Goal: Ask a question

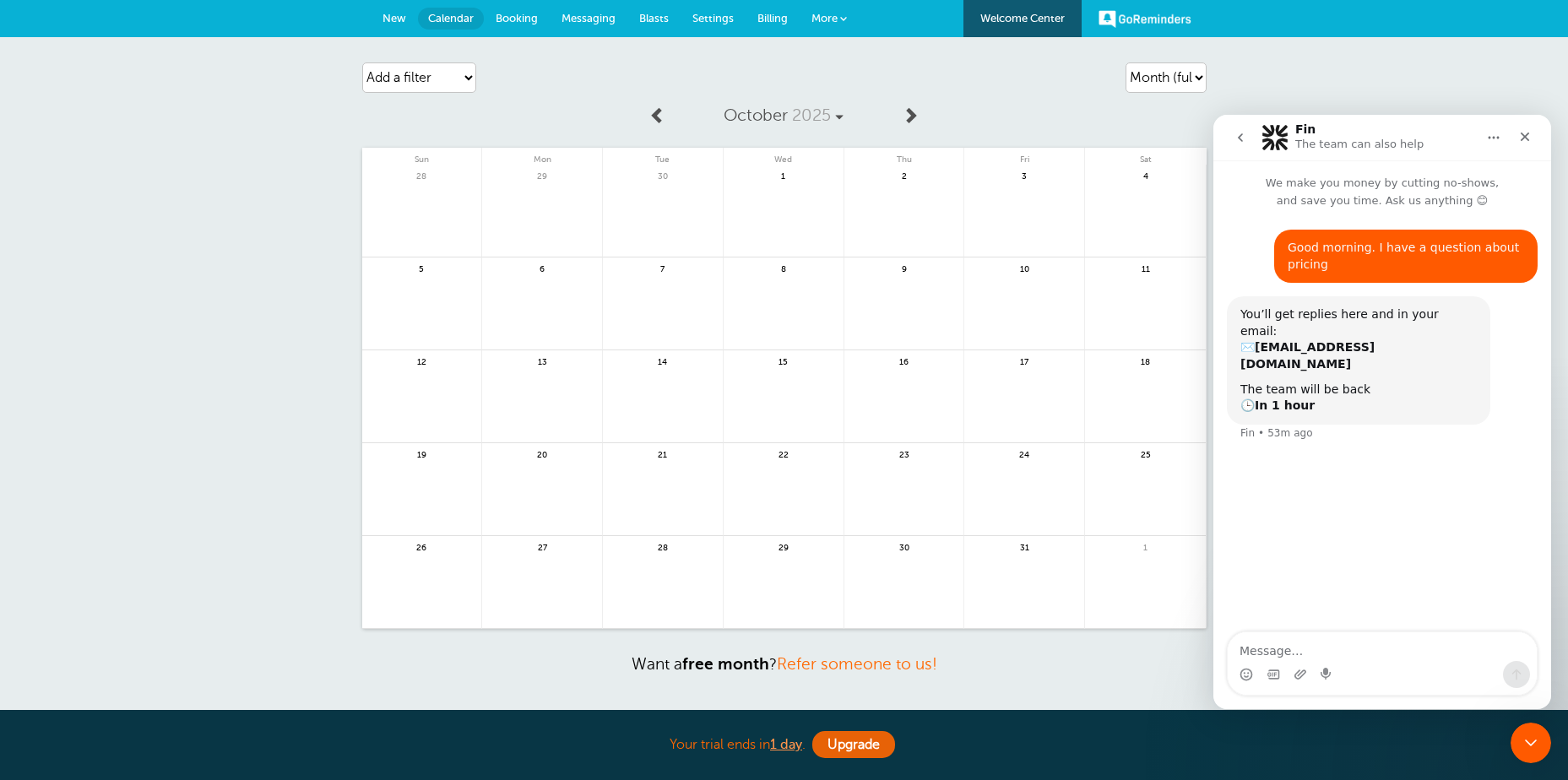
click at [778, 16] on span "Billing" at bounding box center [772, 18] width 30 height 13
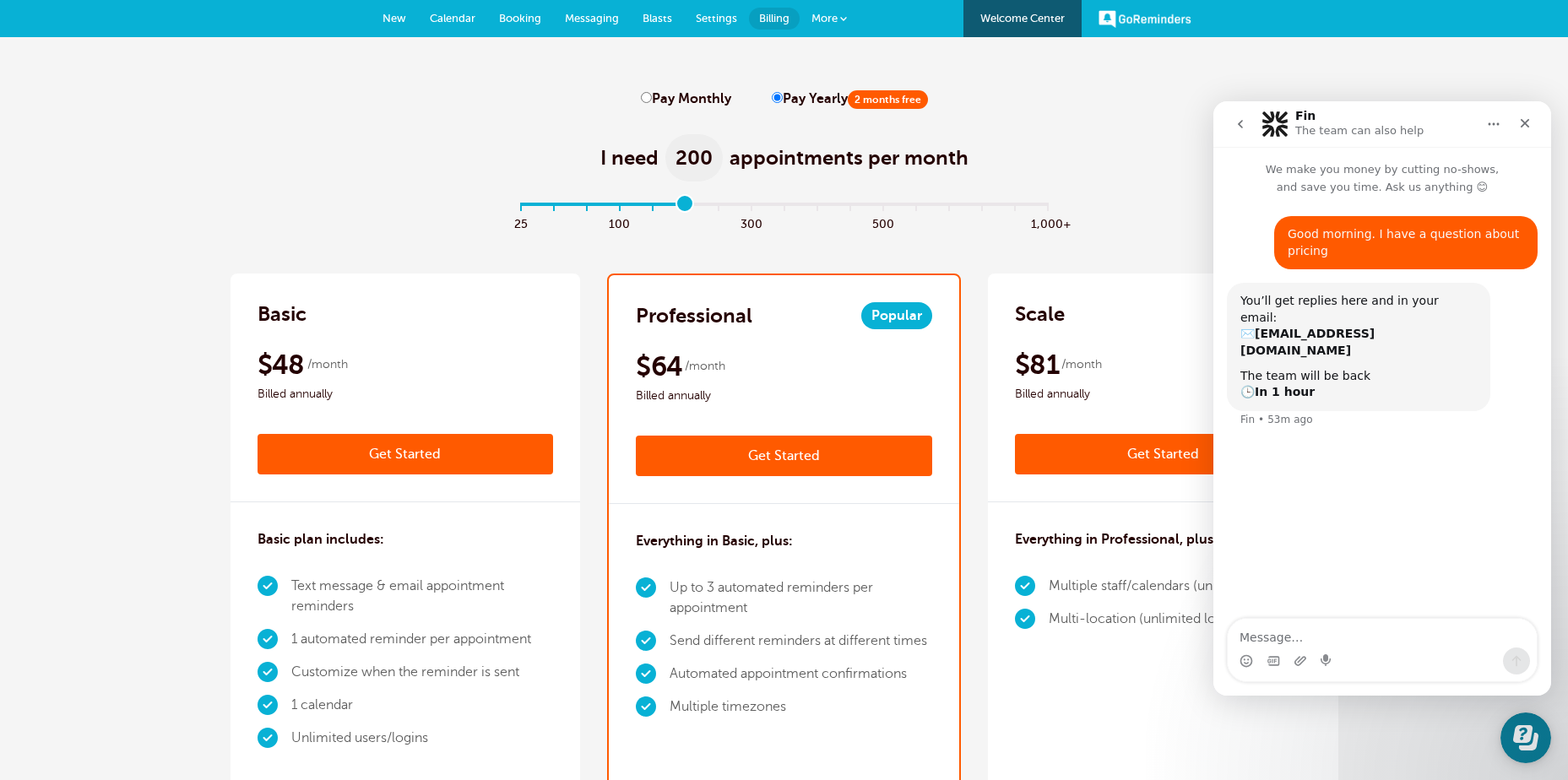
drag, startPoint x: 522, startPoint y: 202, endPoint x: 688, endPoint y: 206, distance: 166.0
type input "5"
click at [688, 206] on input "range" at bounding box center [784, 208] width 546 height 3
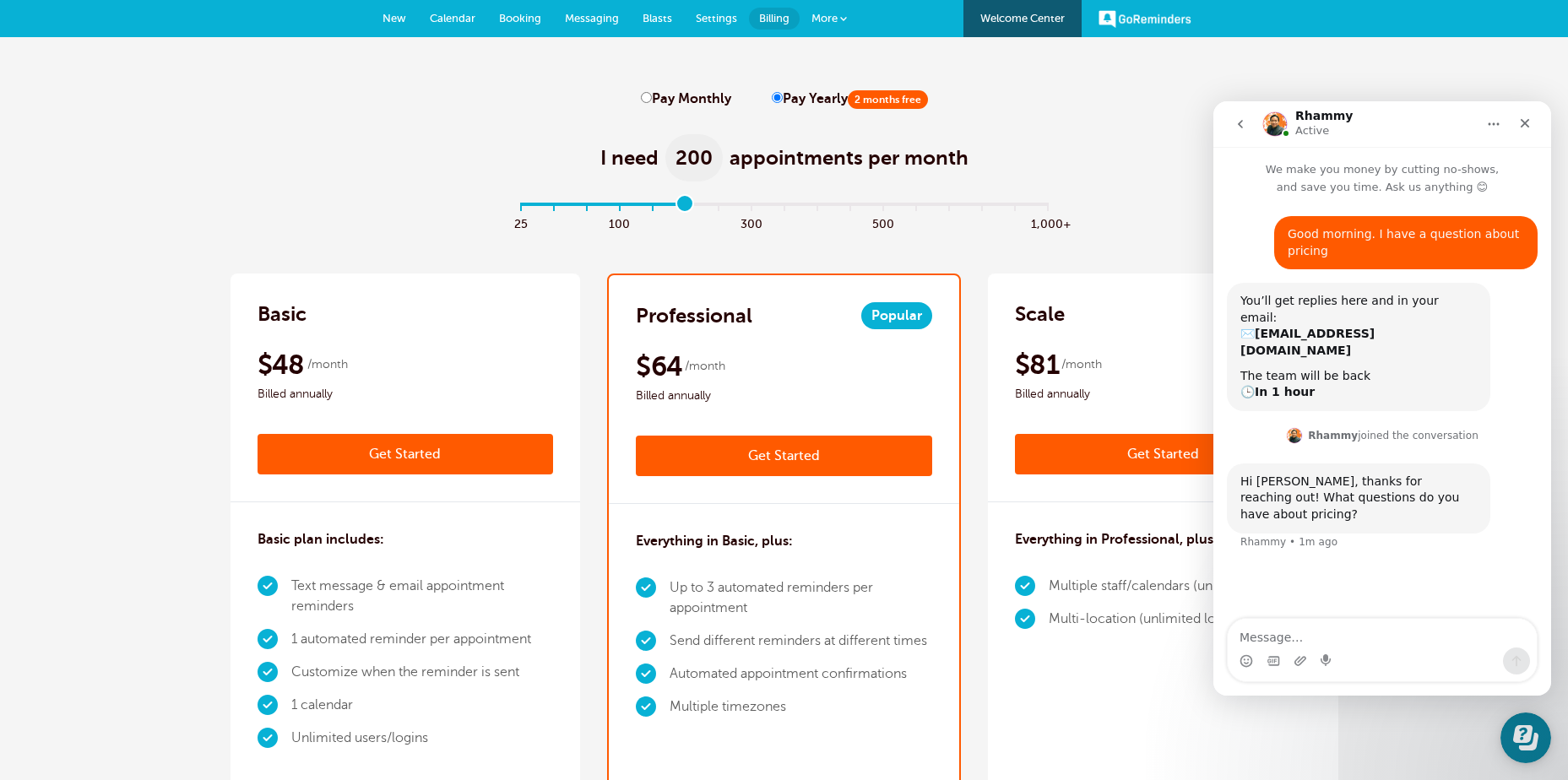
click at [453, 21] on span "Calendar" at bounding box center [452, 18] width 46 height 13
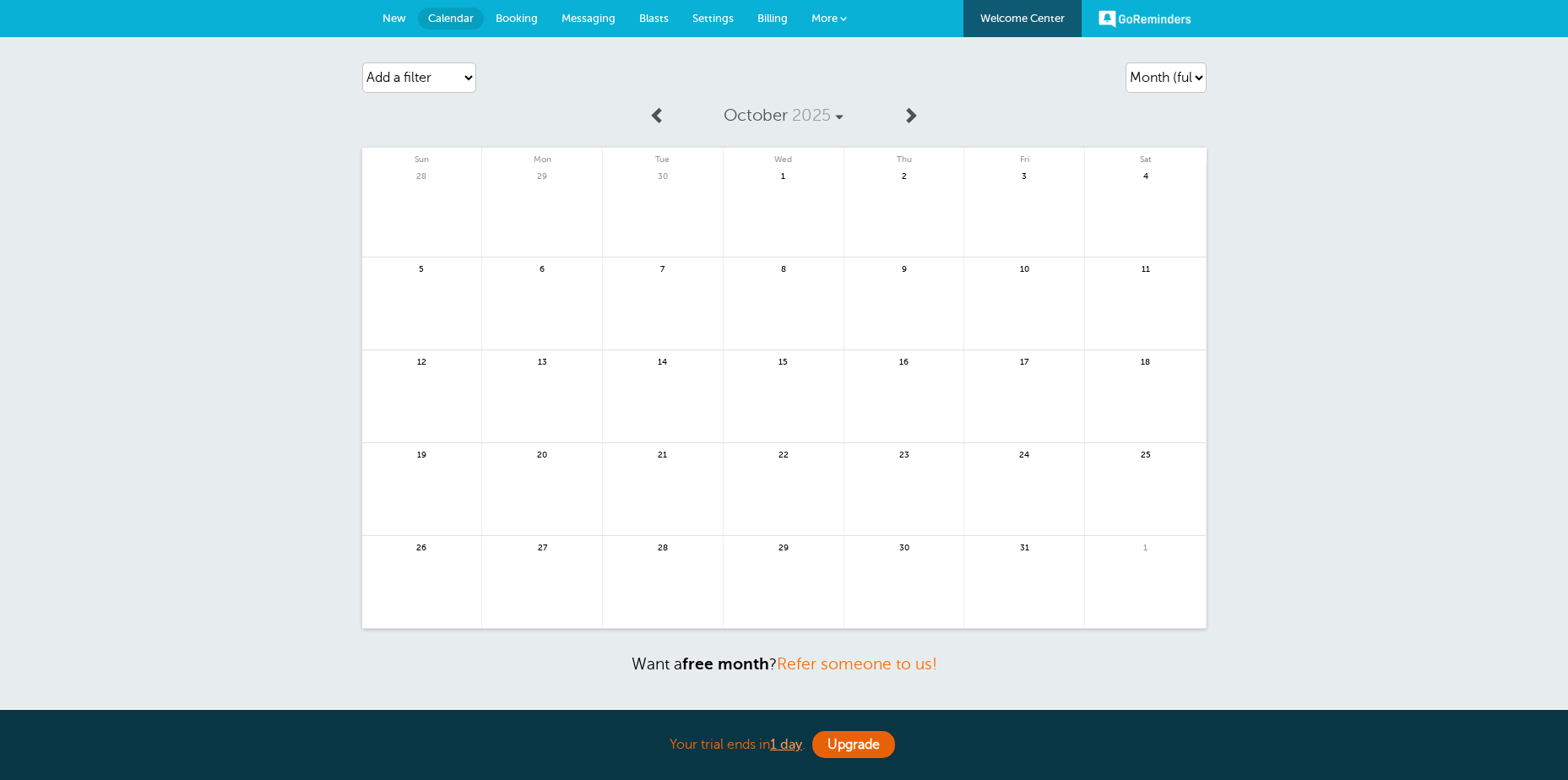
click at [826, 16] on span "More" at bounding box center [824, 18] width 26 height 13
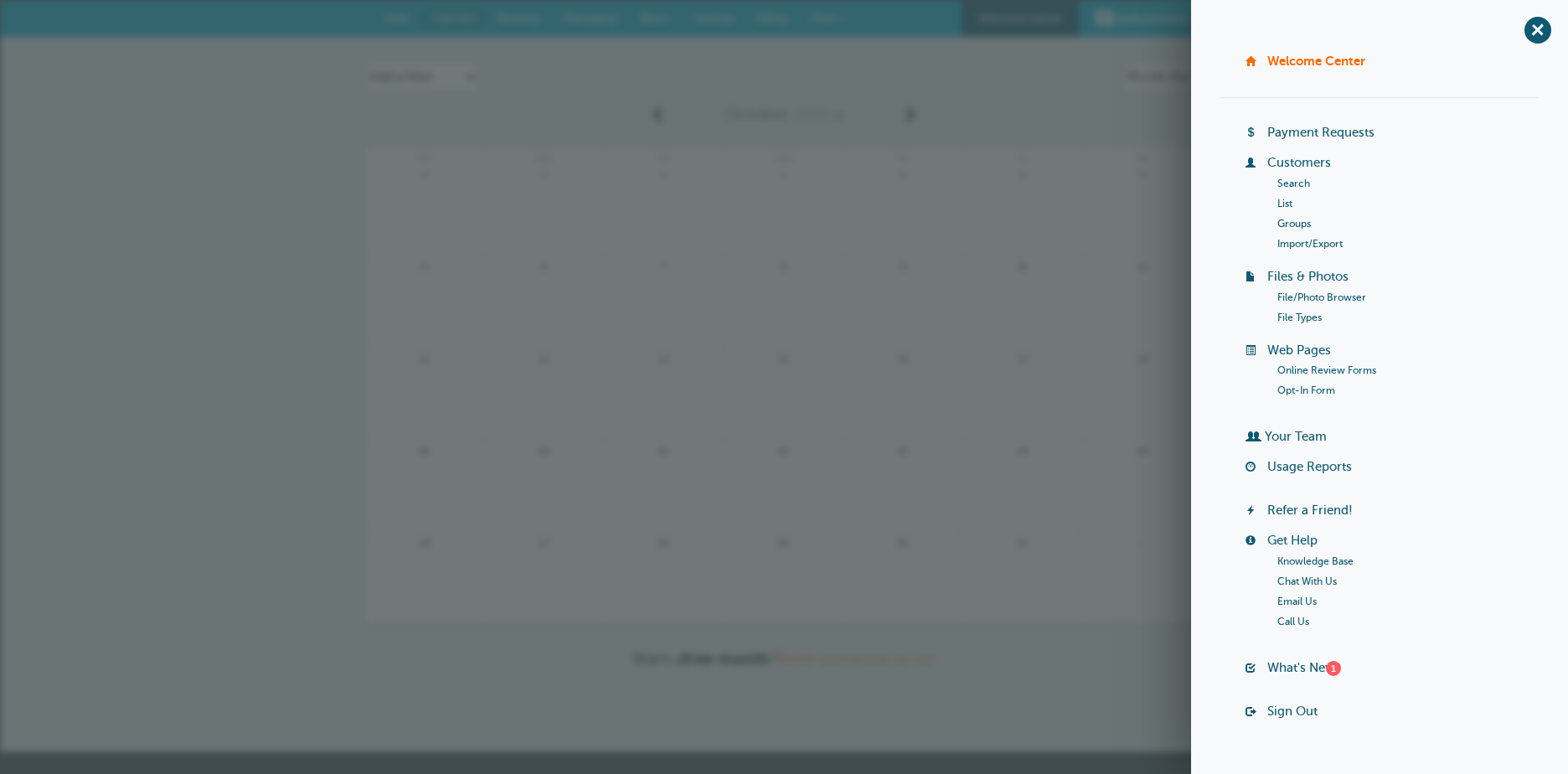
click at [1286, 219] on link "Groups" at bounding box center [1293, 224] width 33 height 12
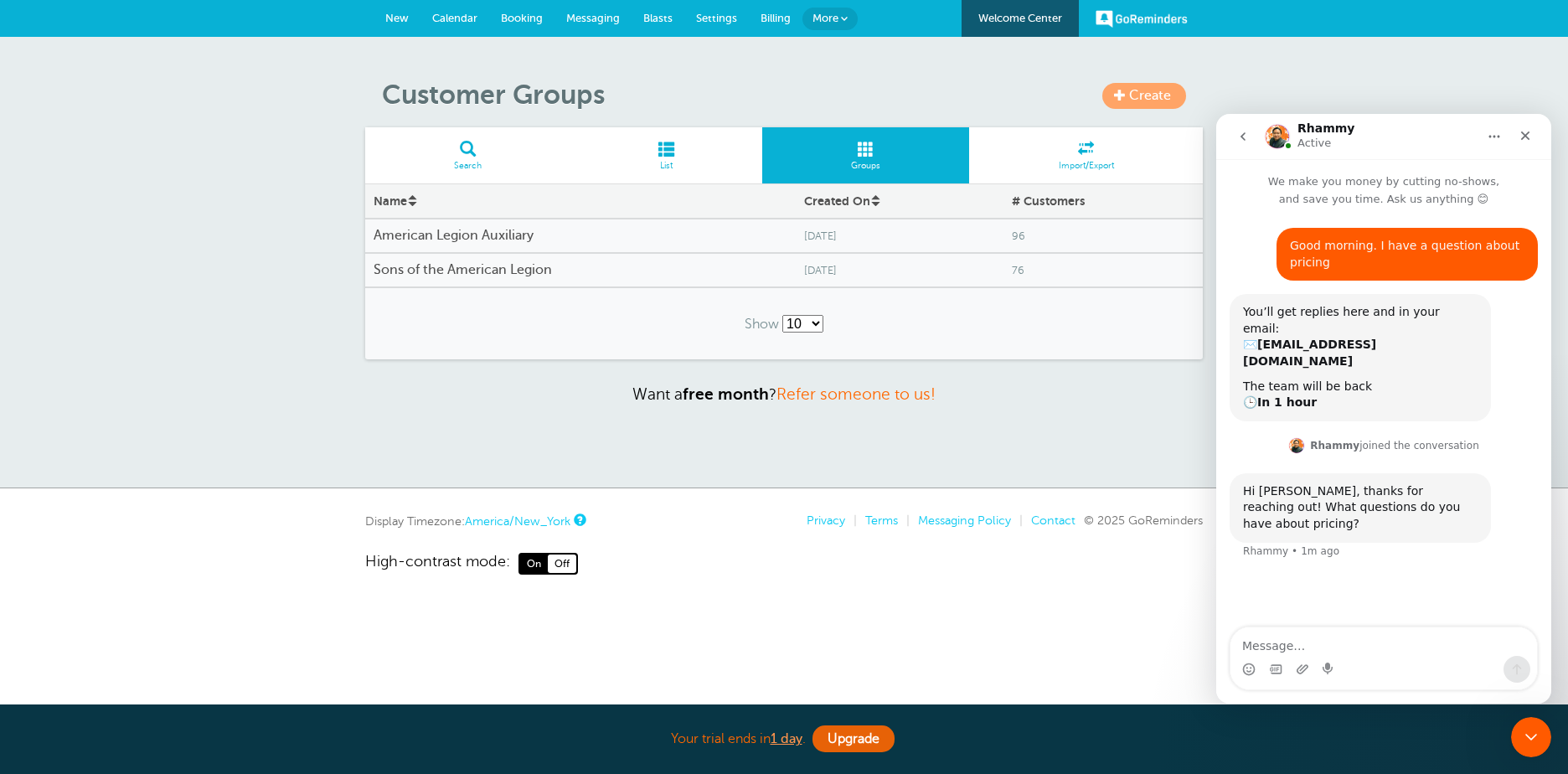
click at [781, 18] on span "Billing" at bounding box center [775, 18] width 30 height 13
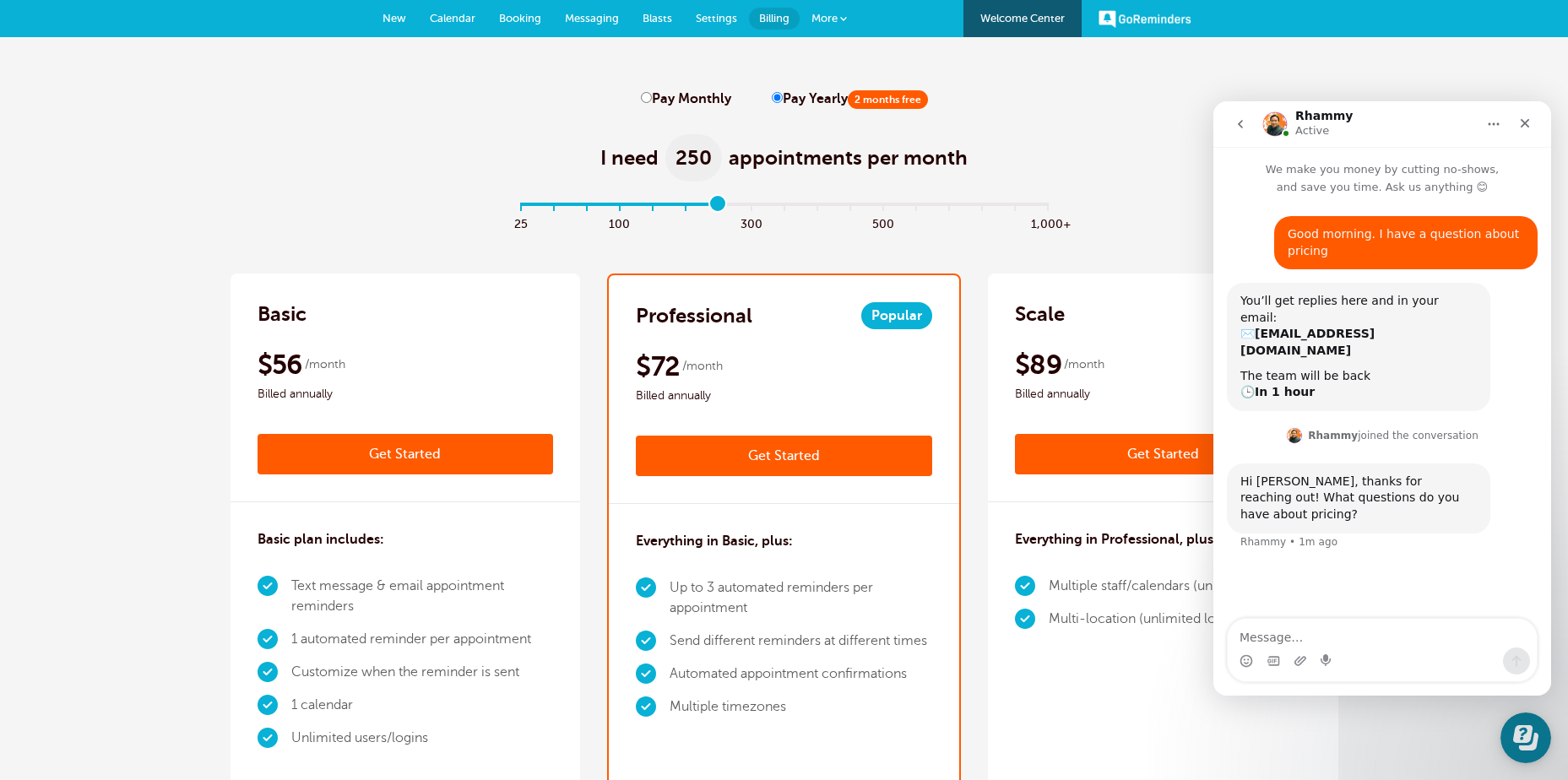
drag, startPoint x: 523, startPoint y: 200, endPoint x: 710, endPoint y: 202, distance: 187.0
type input "6"
click at [710, 206] on input "range" at bounding box center [784, 208] width 546 height 3
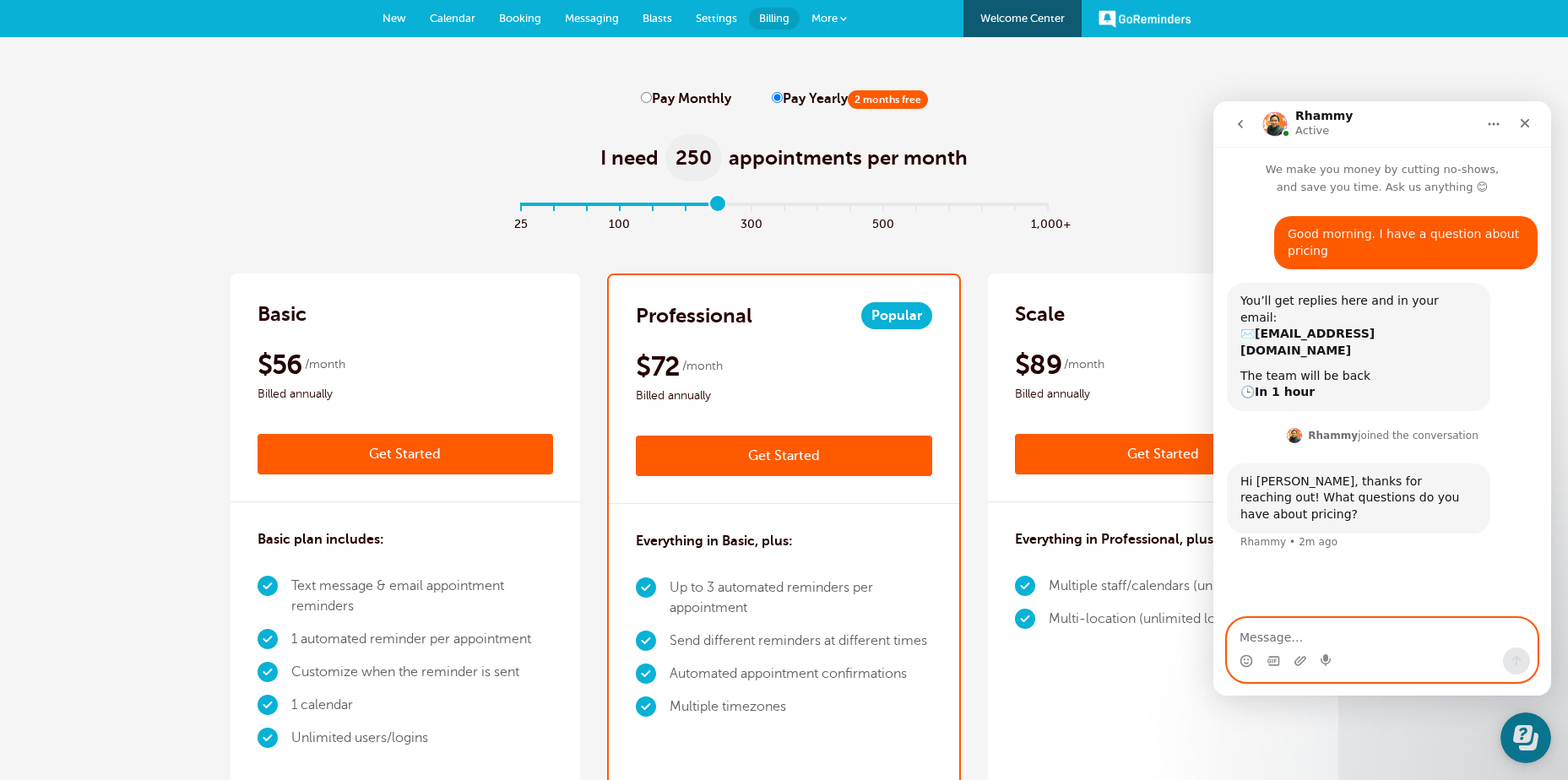
click at [1257, 637] on textarea "Message…" at bounding box center [1381, 633] width 309 height 28
type textarea "A"
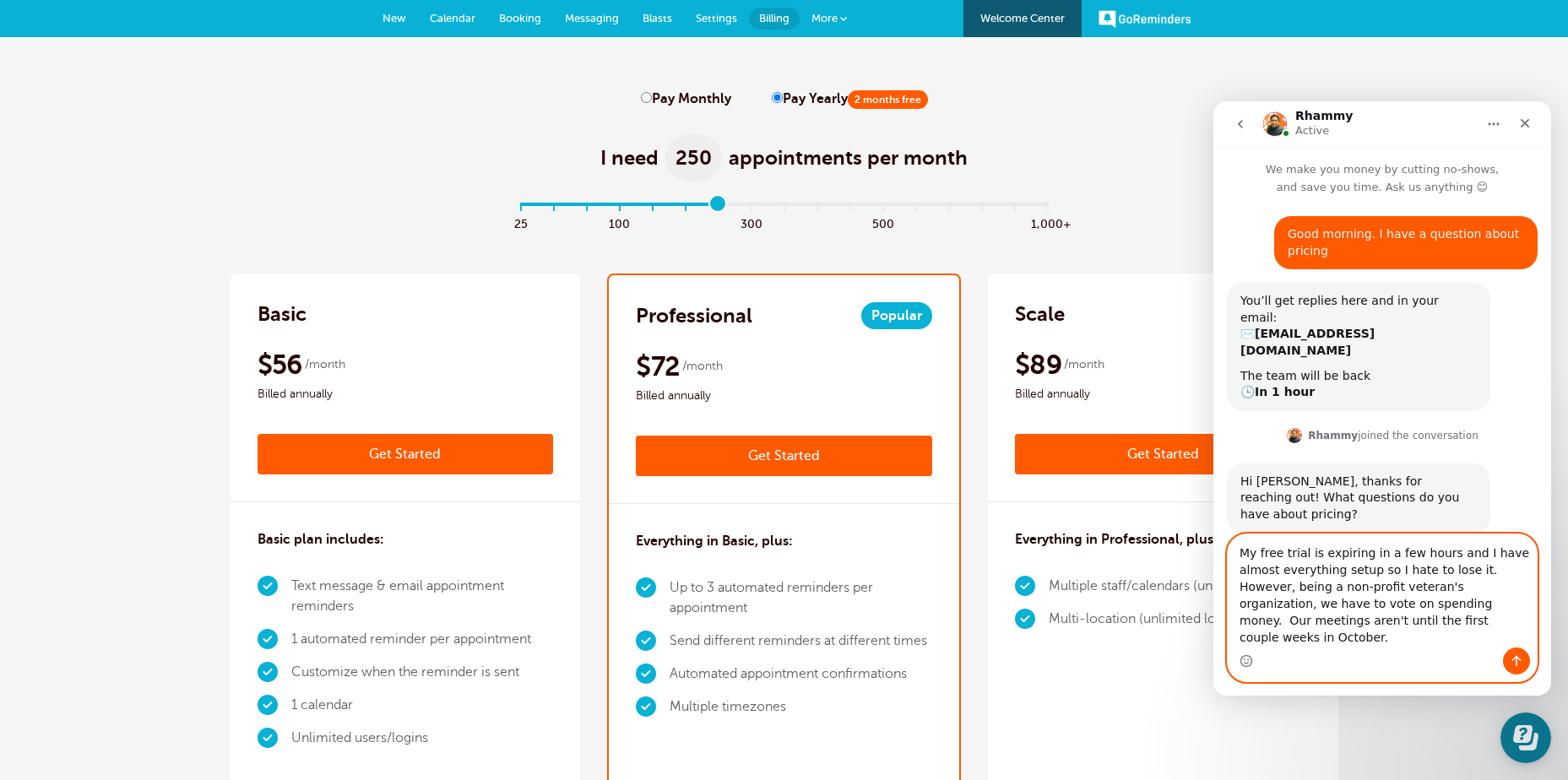
drag, startPoint x: 1368, startPoint y: 587, endPoint x: 1378, endPoint y: 587, distance: 10.0
click at [1378, 587] on textarea "My free trial is expiring in a few hours and I have almost everything setup so …" at bounding box center [1381, 591] width 309 height 114
click at [1403, 642] on textarea "My free trial is expiring in a few hours and I have almost everything setup and…" at bounding box center [1381, 591] width 309 height 114
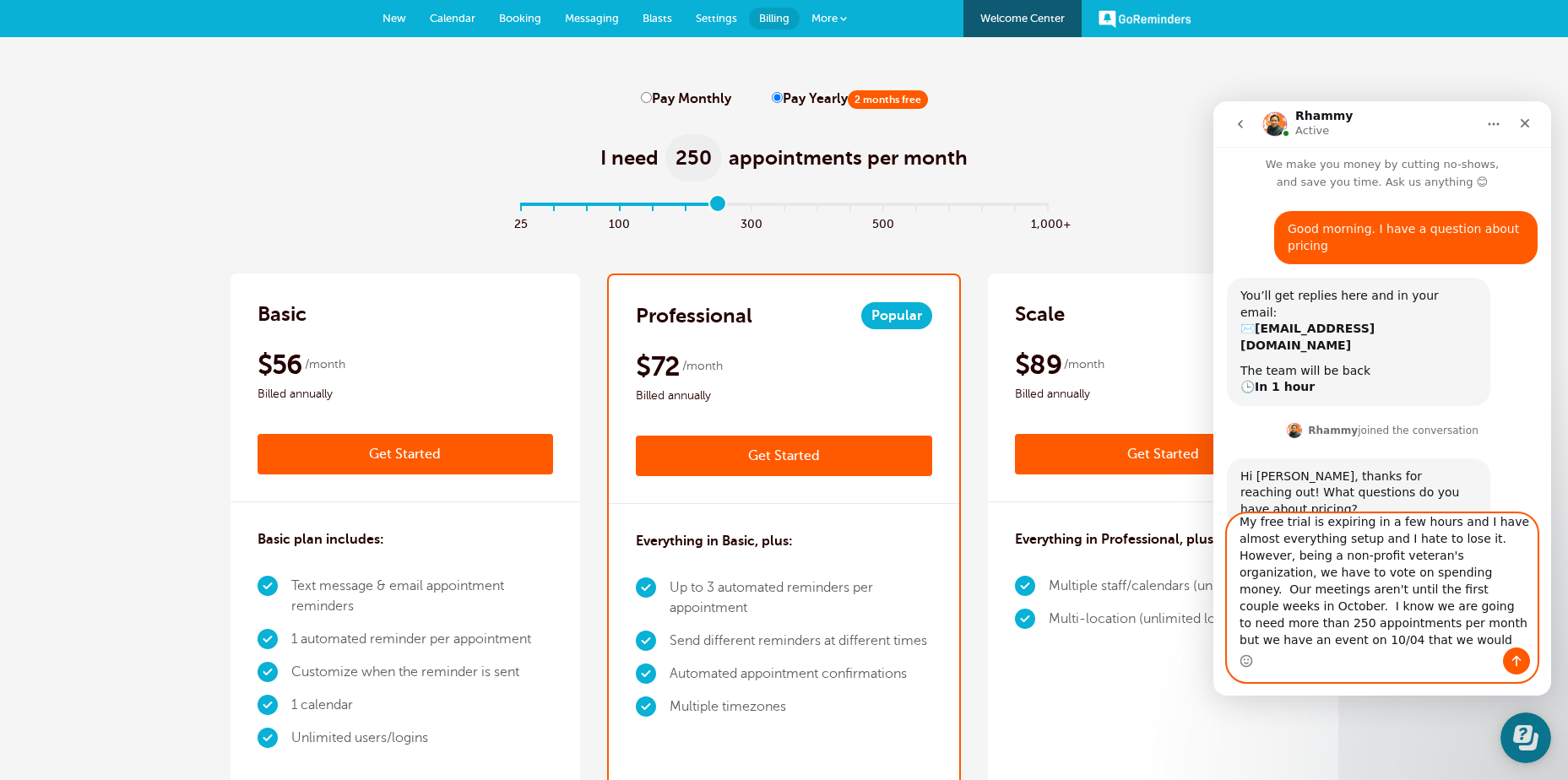
scroll to position [28, 0]
type textarea "My free trial is expiring in a few hours and I have almost everything setup and…"
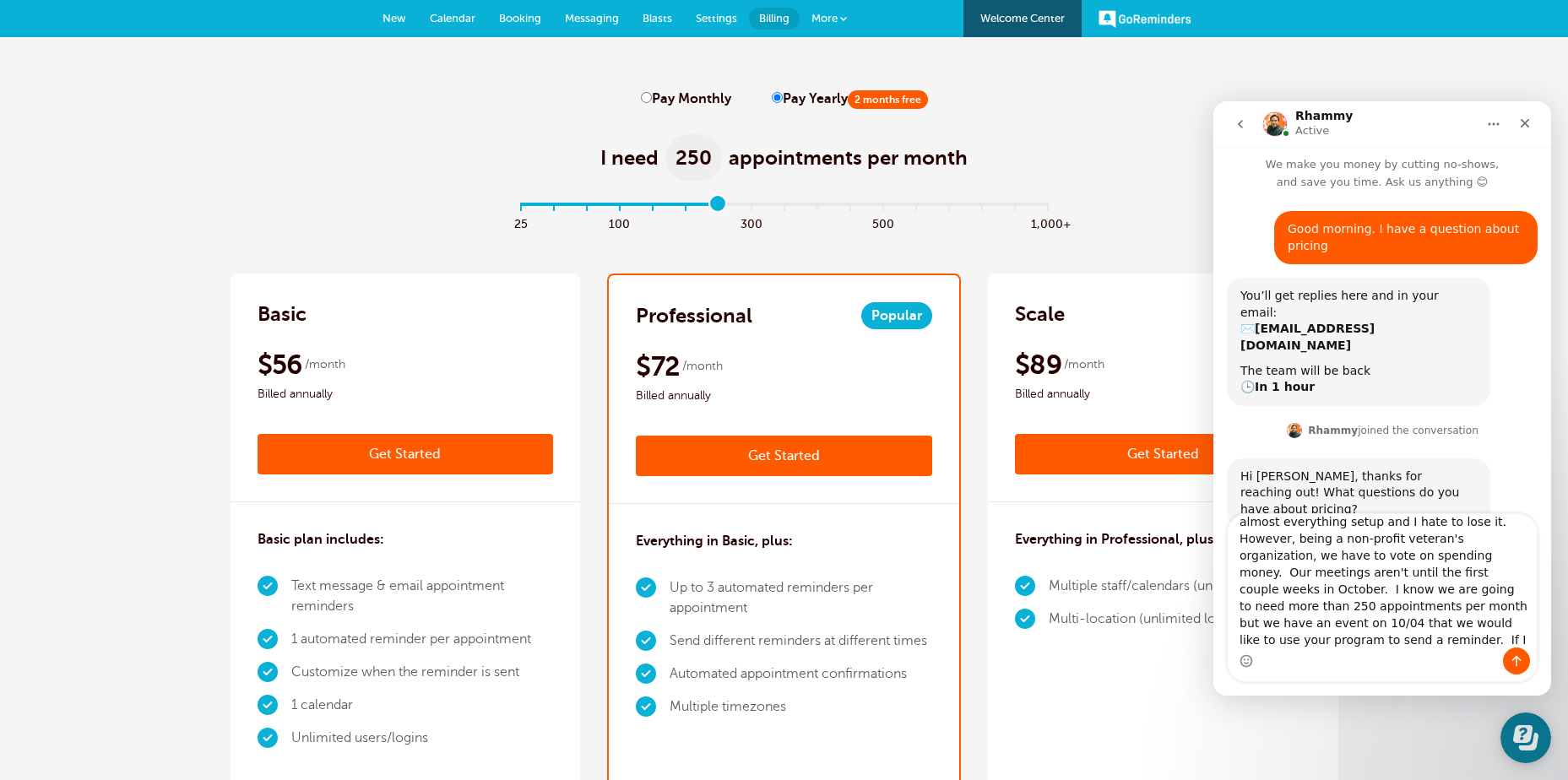
click at [649, 94] on input "Pay Monthly" at bounding box center [646, 97] width 11 height 11
radio input "true"
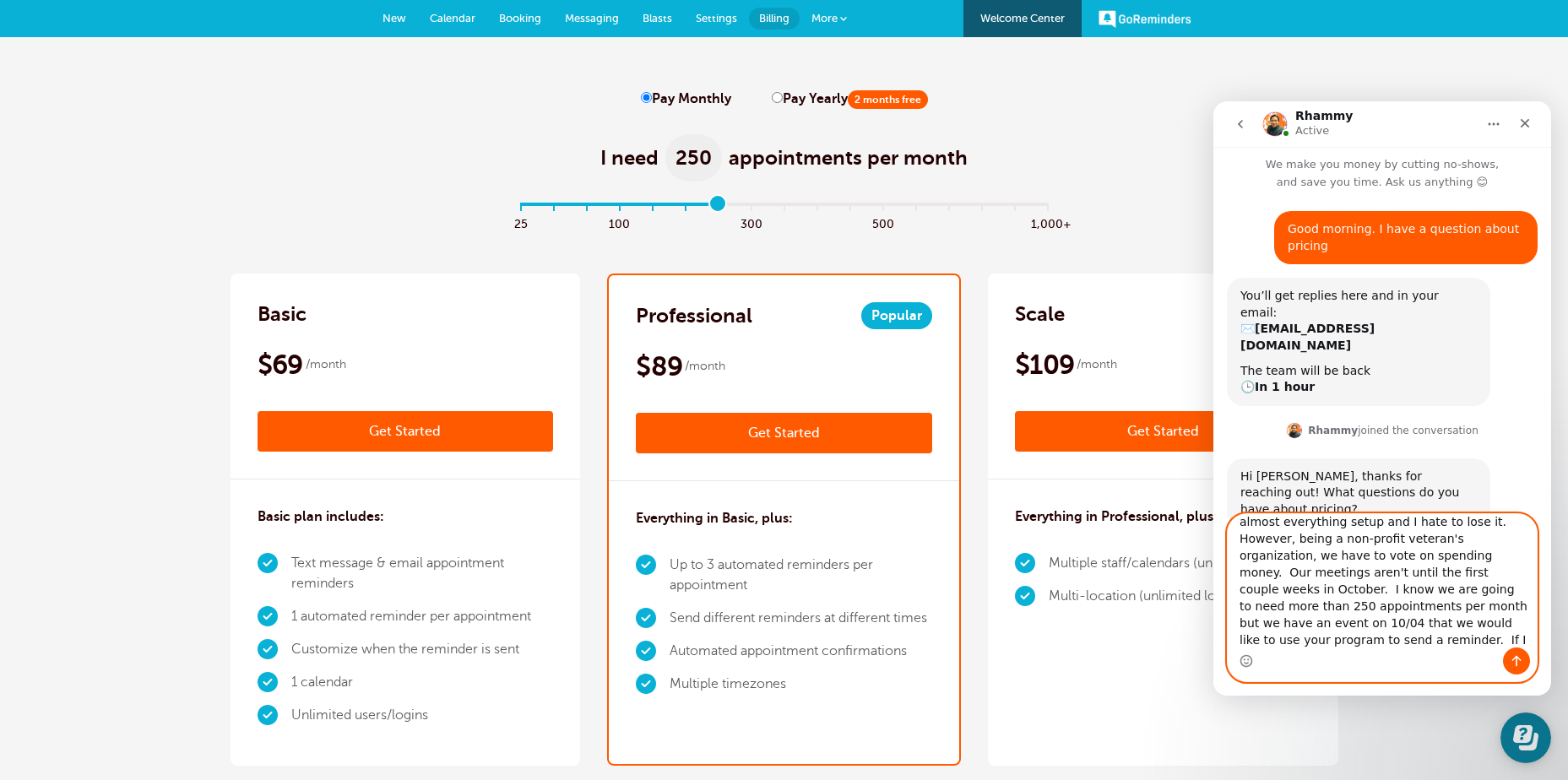
click at [1326, 647] on textarea "My free trial is expiring in a few hours and I have almost everything setup and…" at bounding box center [1381, 580] width 309 height 133
type textarea "My free trial is expiring in a few hours and I have almost everything setup and…"
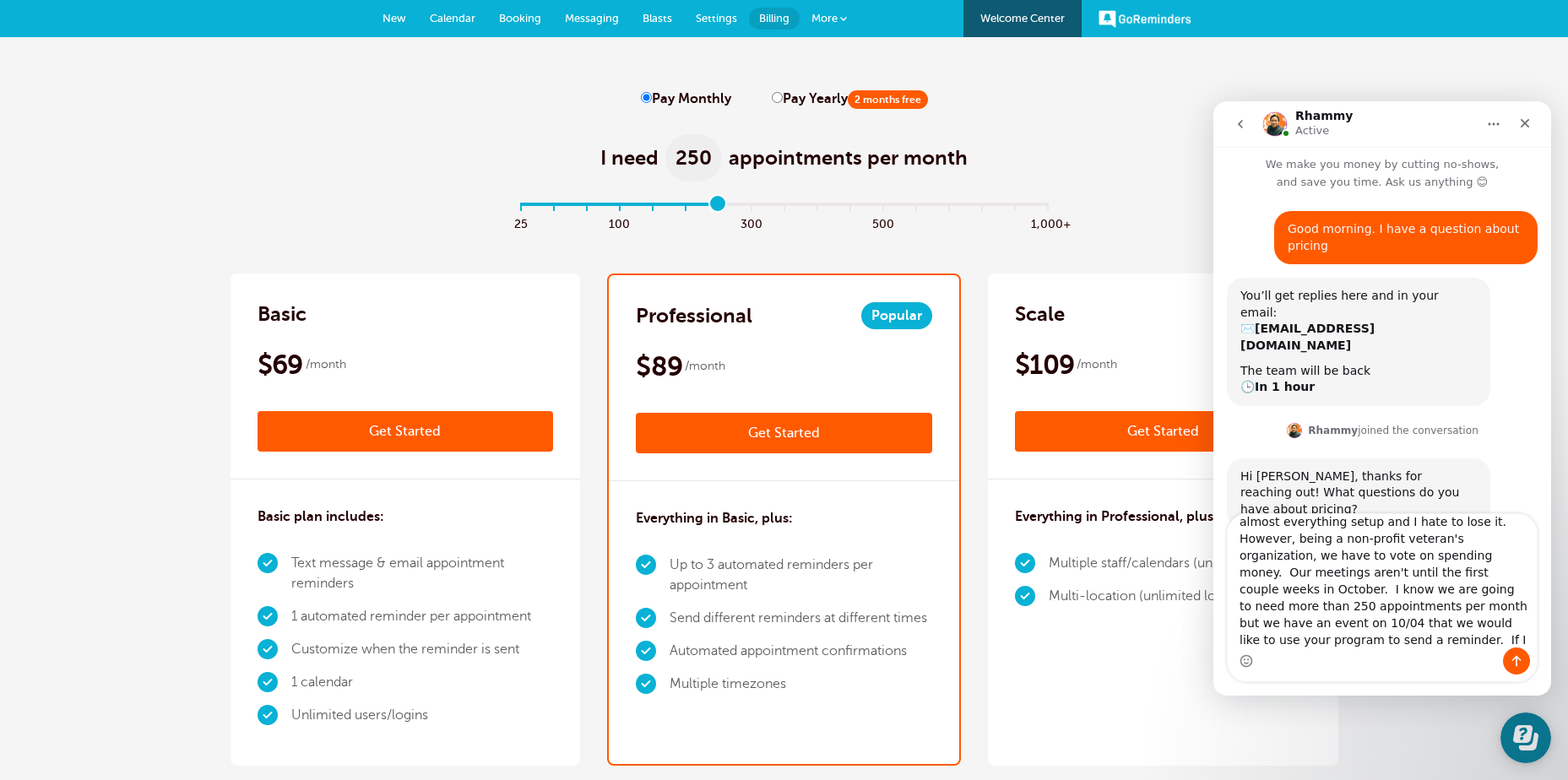
click at [772, 94] on input "Pay Yearly 2 months free" at bounding box center [777, 97] width 11 height 11
radio input "true"
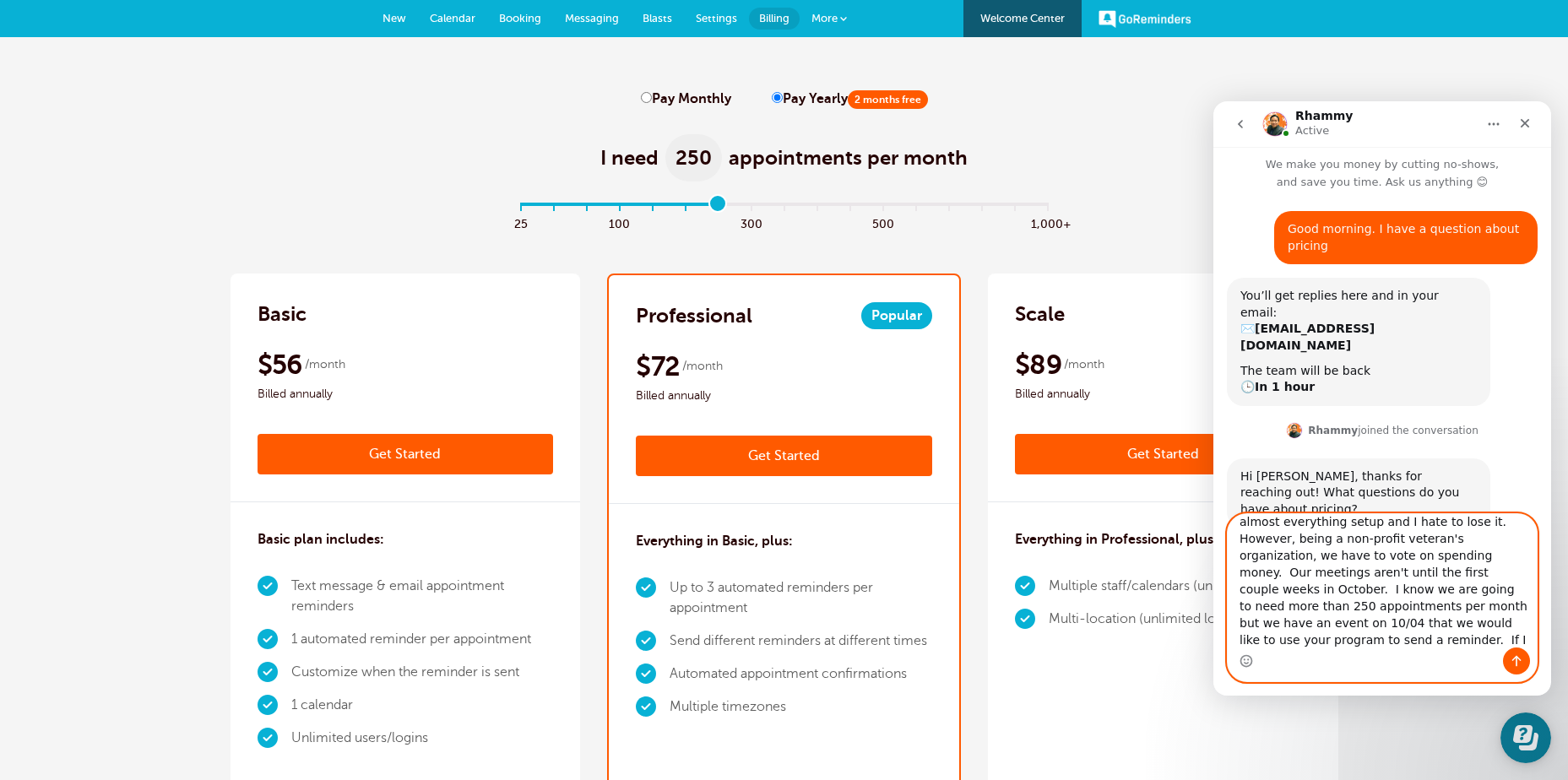
click at [1334, 647] on textarea "My free trial is expiring in a few hours and I have almost everything setup and…" at bounding box center [1381, 580] width 309 height 133
type textarea "My free trial is expiring in a few hours and I have almost everything setup and…"
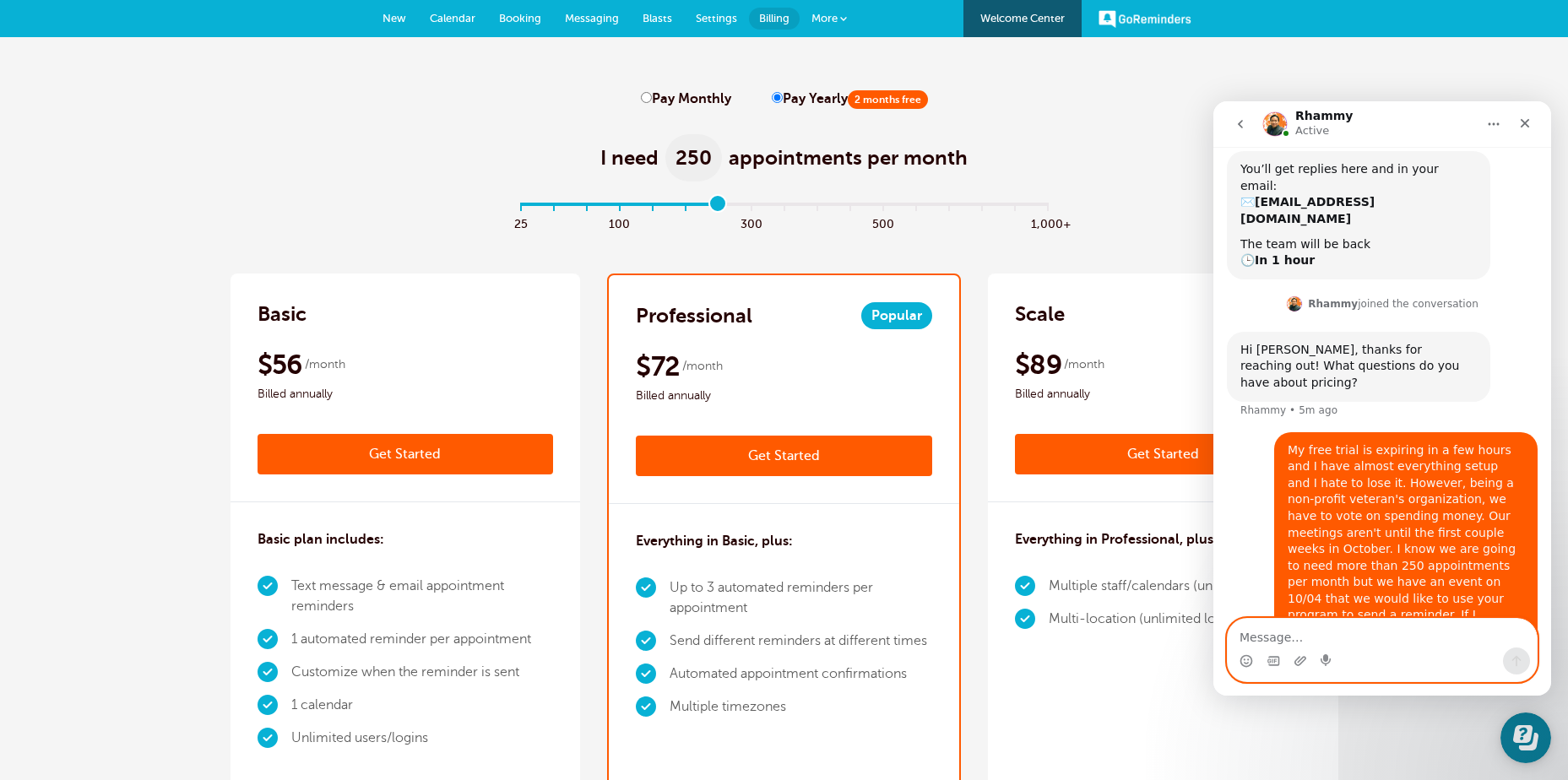
scroll to position [132, 0]
type textarea "I hope that made sense."
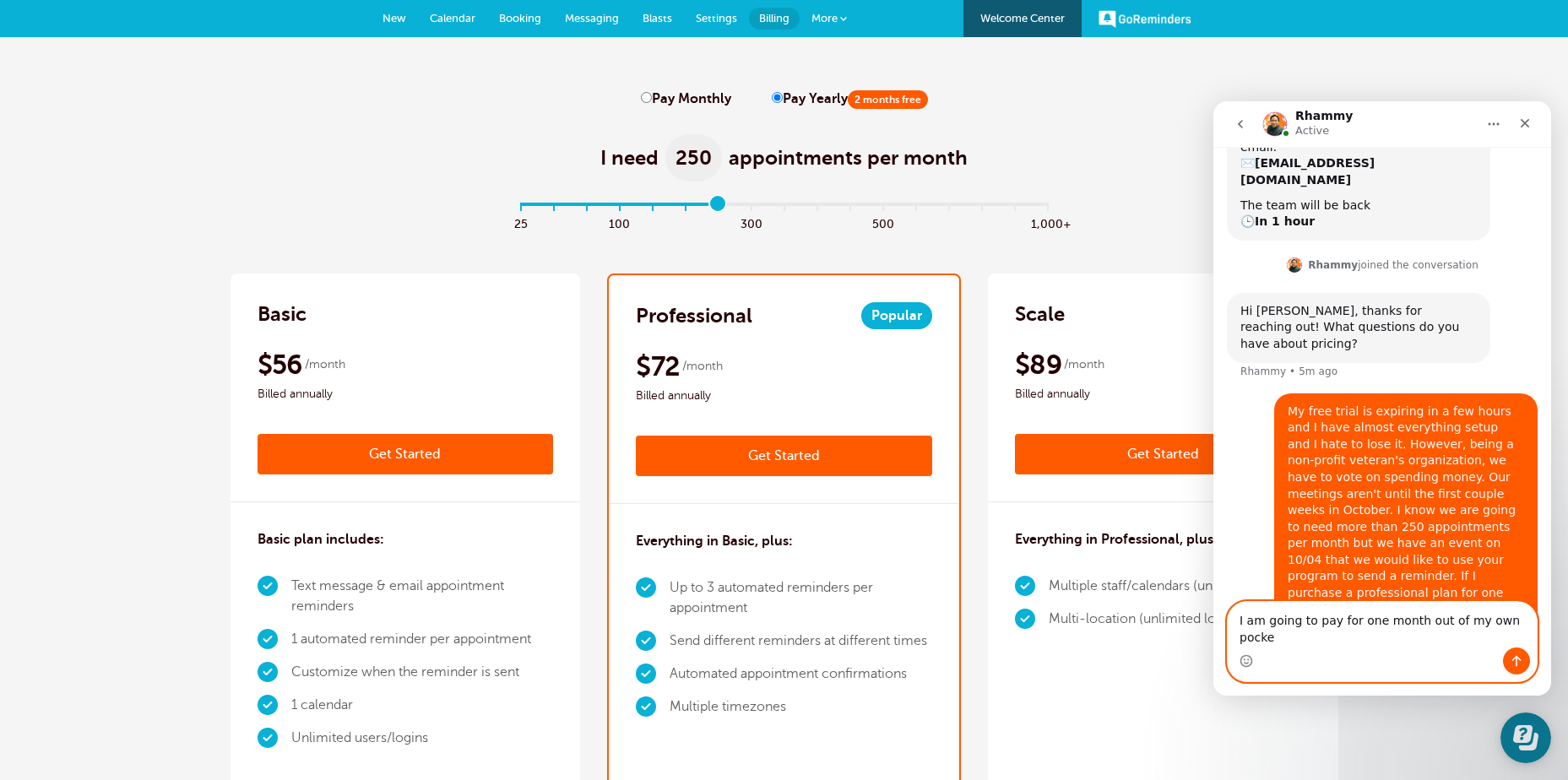
type textarea "I am going to pay for one month out of my own pocket"
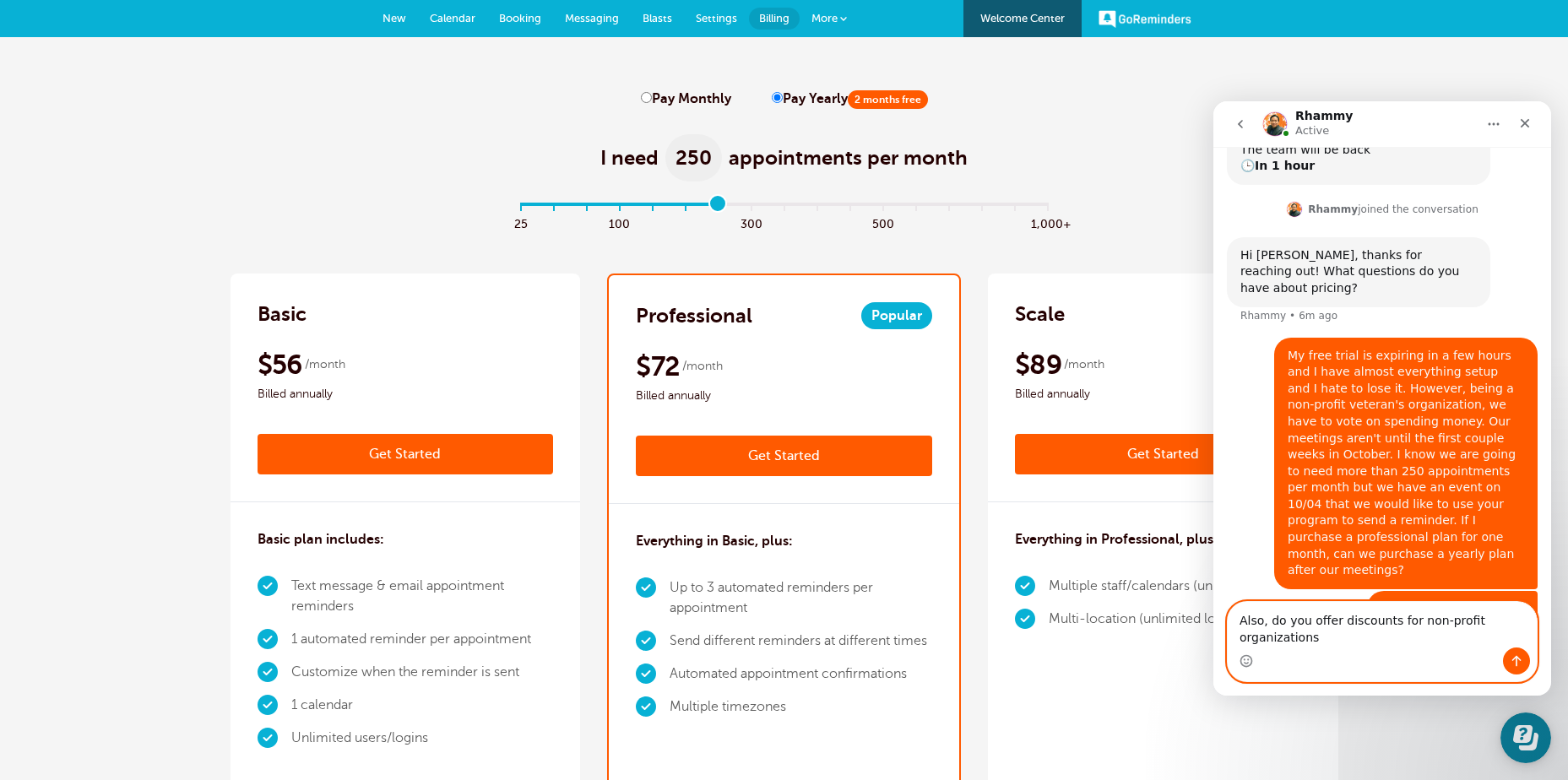
scroll to position [243, 0]
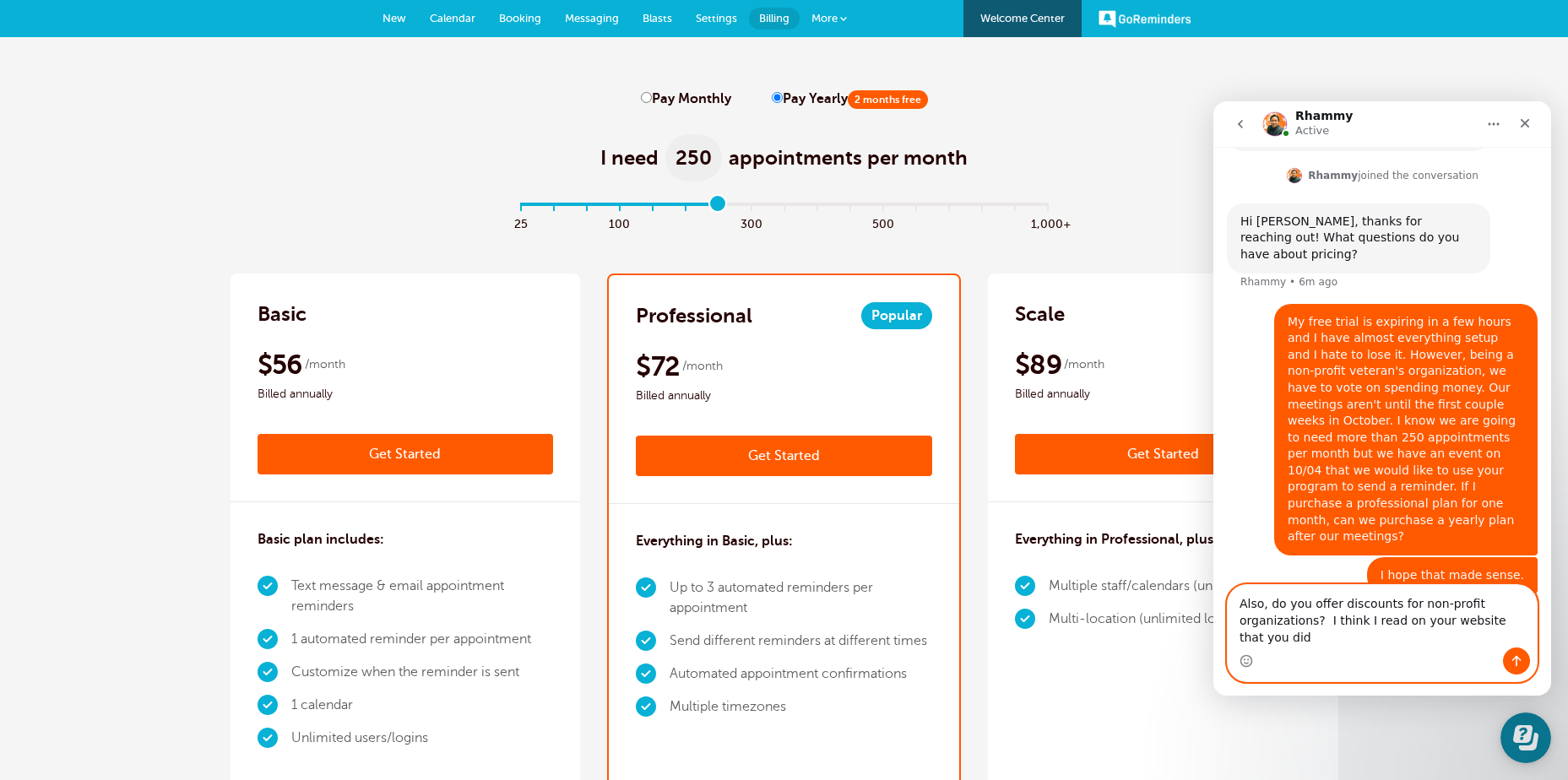
type textarea "Also, do you offer discounts for non-profit organizations? I think I read on yo…"
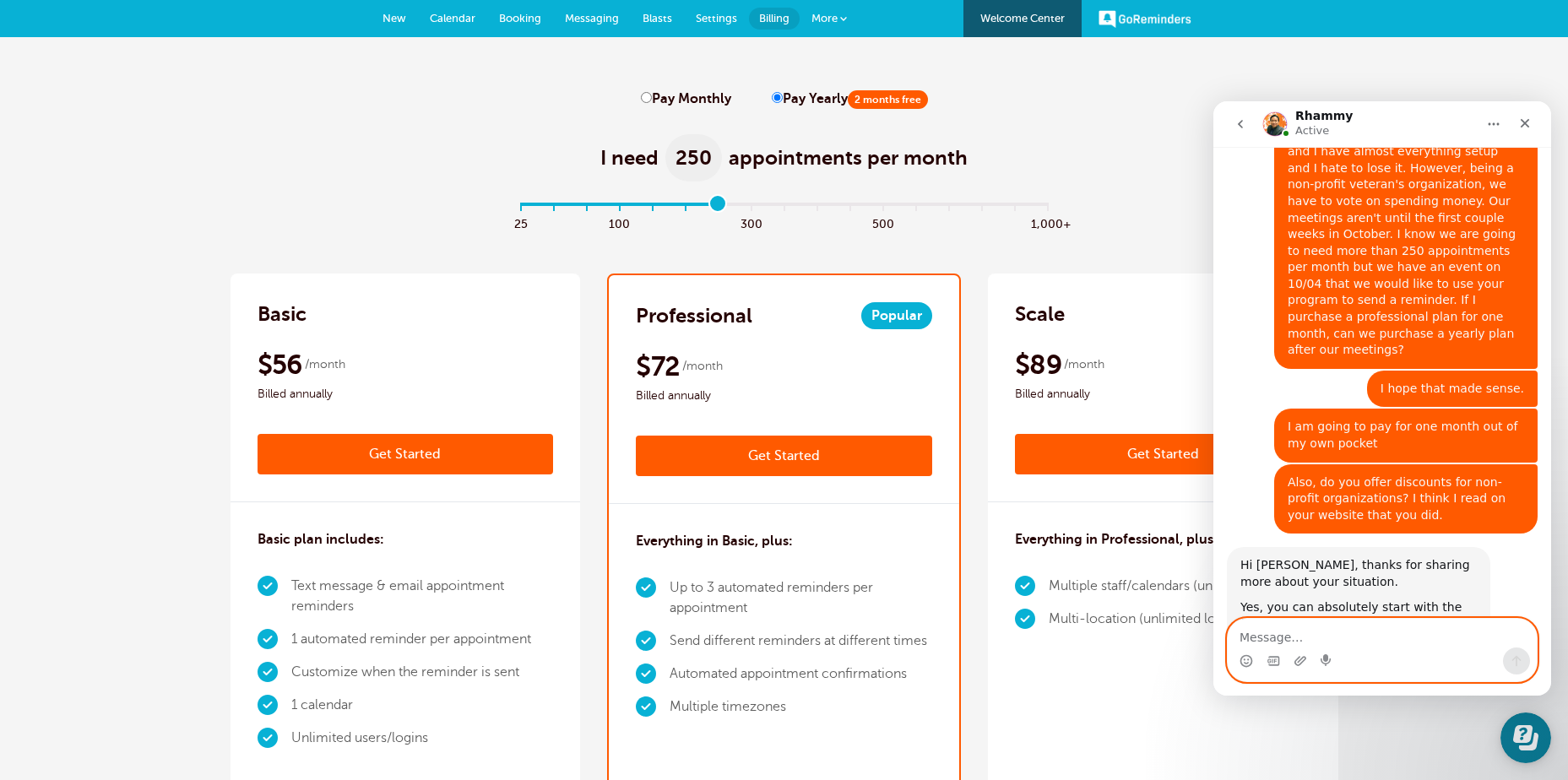
scroll to position [497, 0]
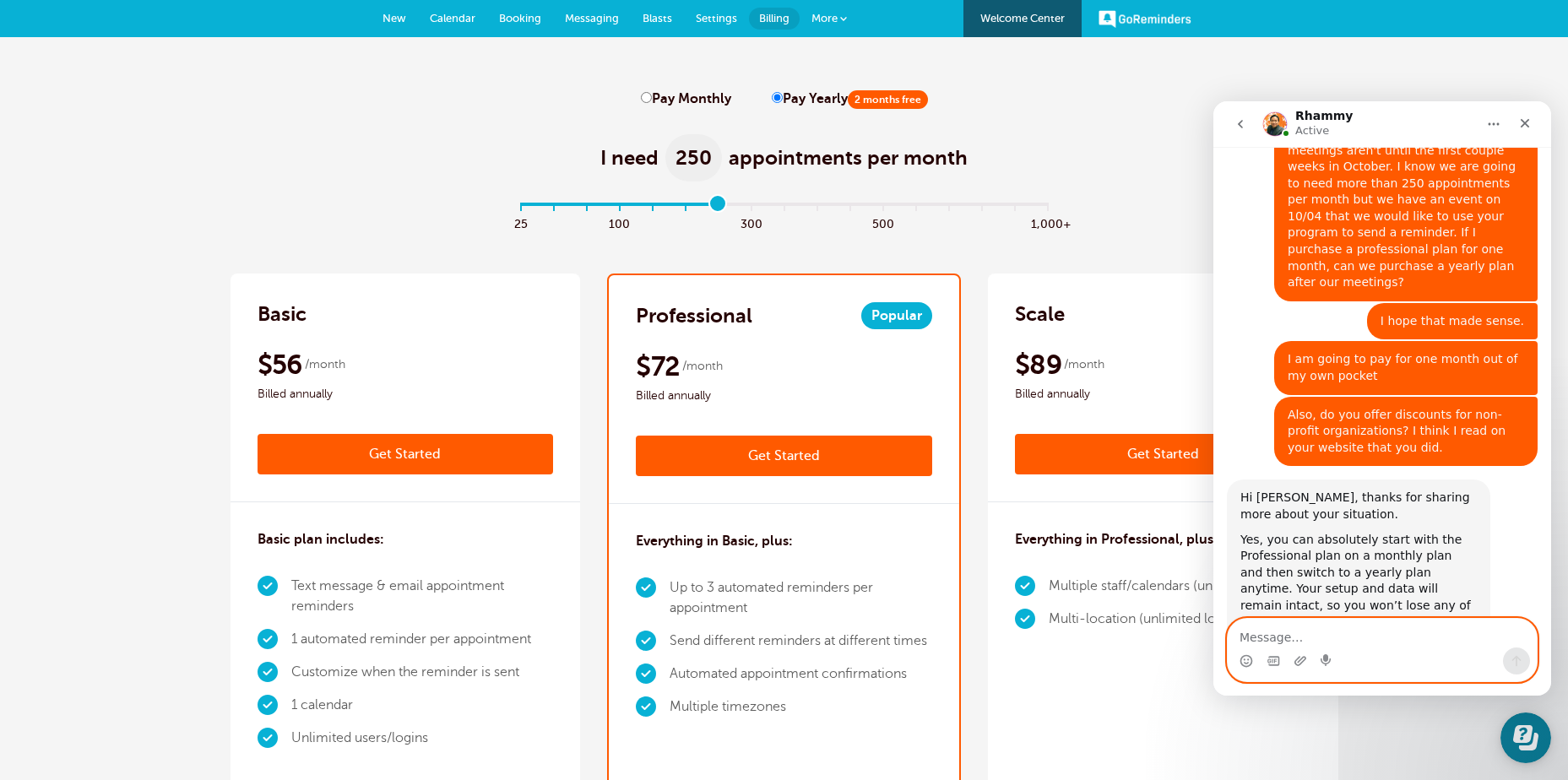
click at [1257, 644] on textarea "Message…" at bounding box center [1381, 633] width 309 height 28
type textarea "W"
type textarea "I am a local unit of the American Legion"
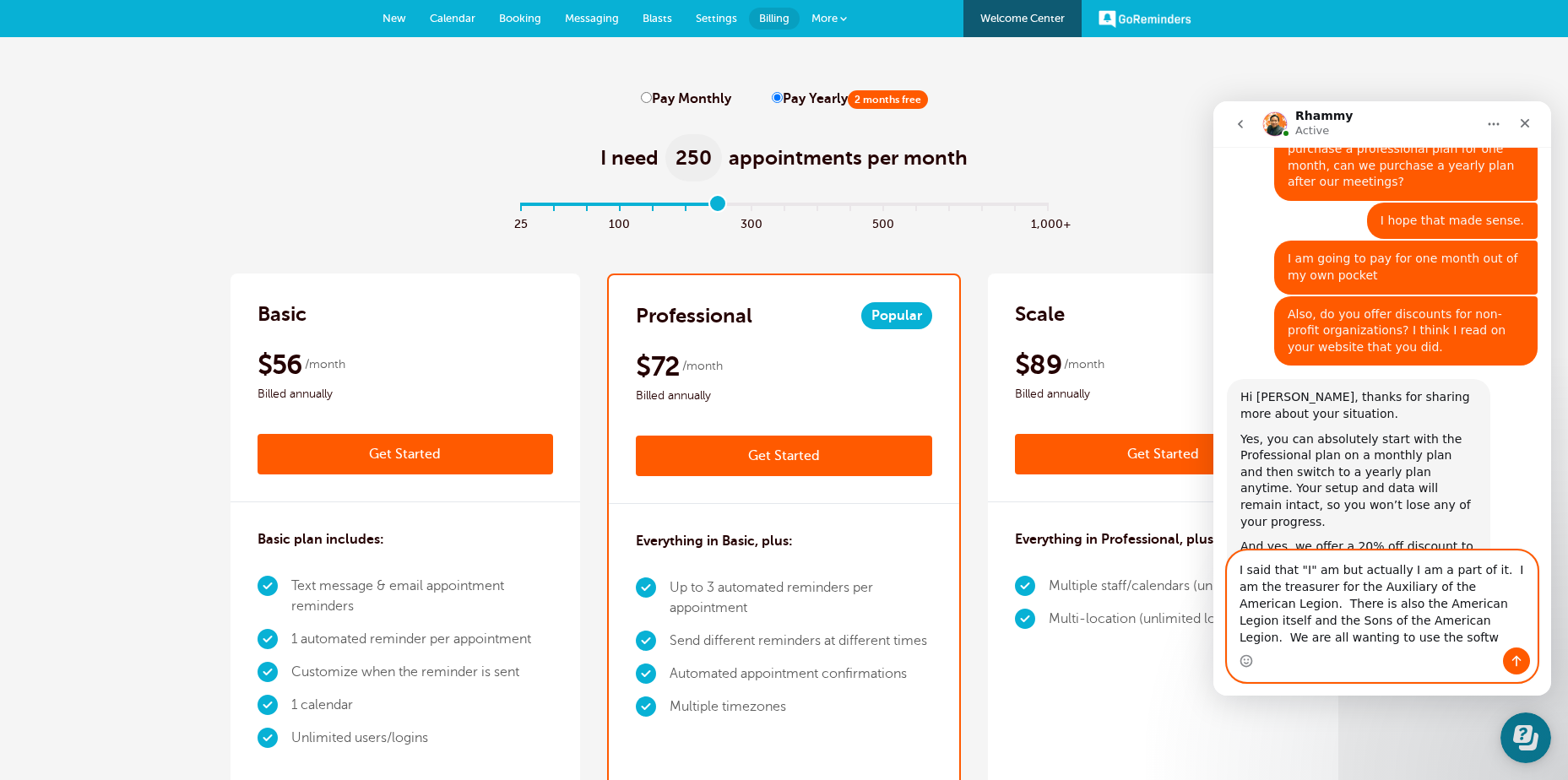
scroll to position [615, 0]
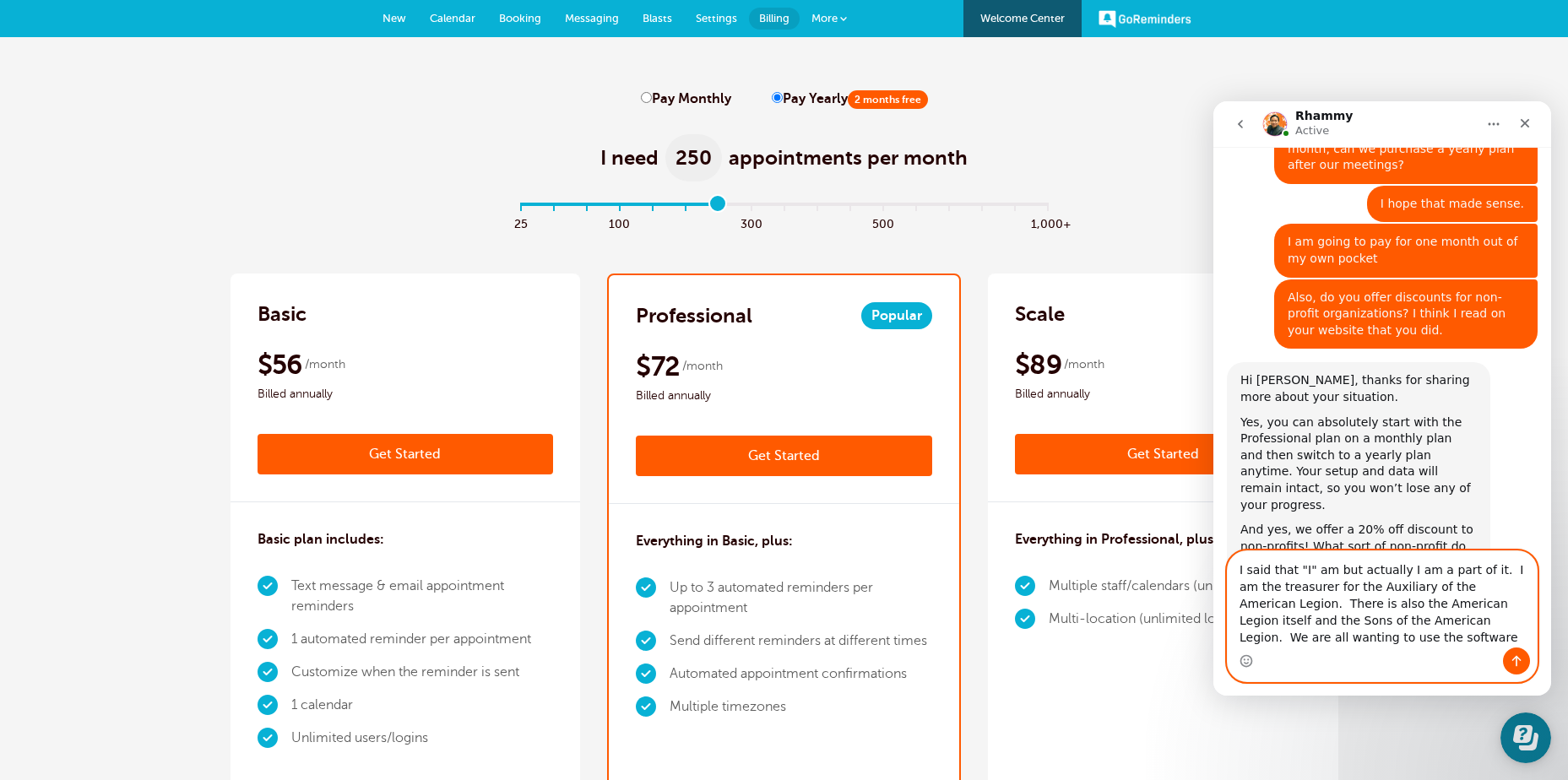
type textarea "I said that "I" am but actually I am a part of it. I am the treasurer for the A…"
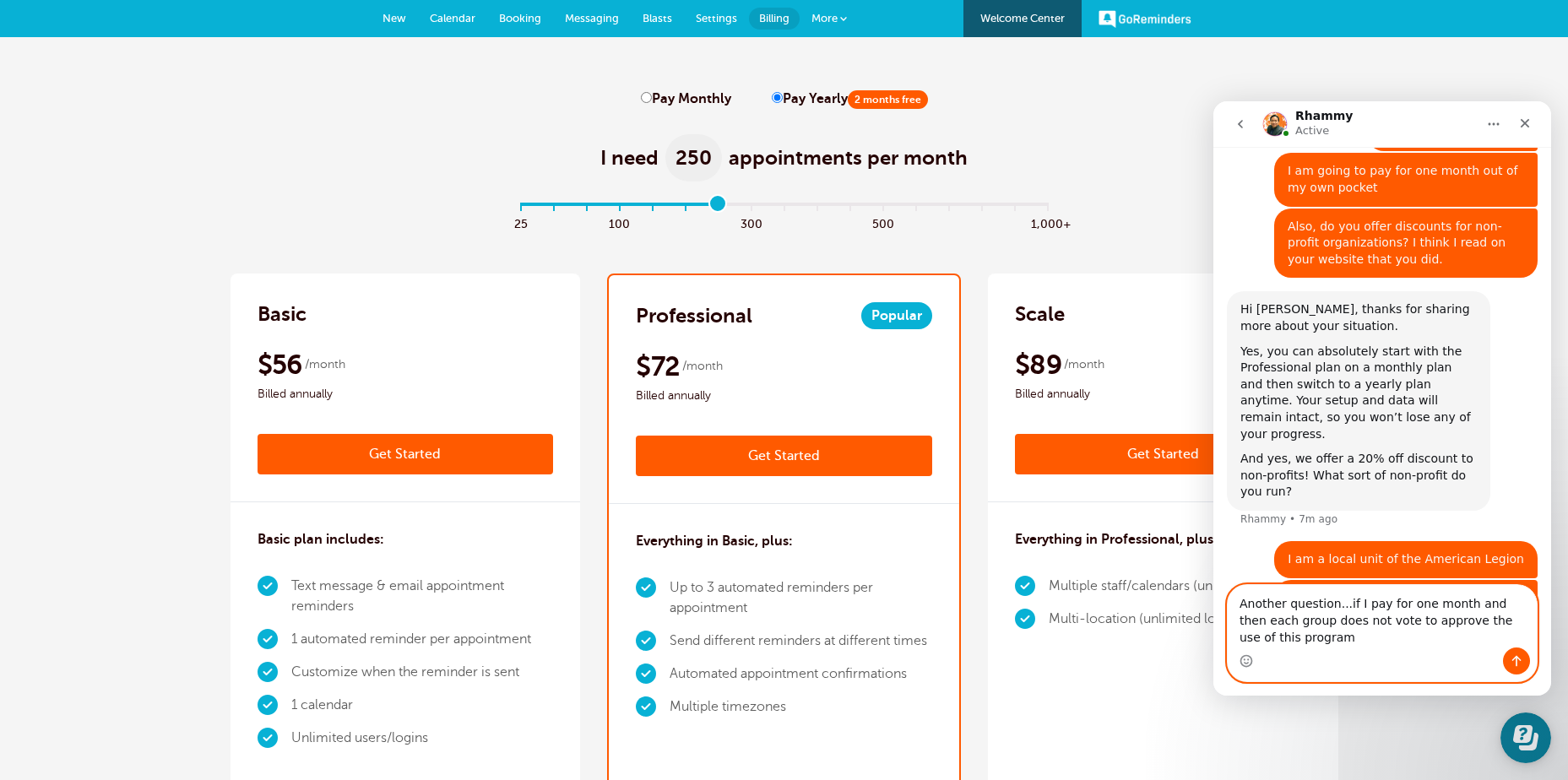
scroll to position [703, 0]
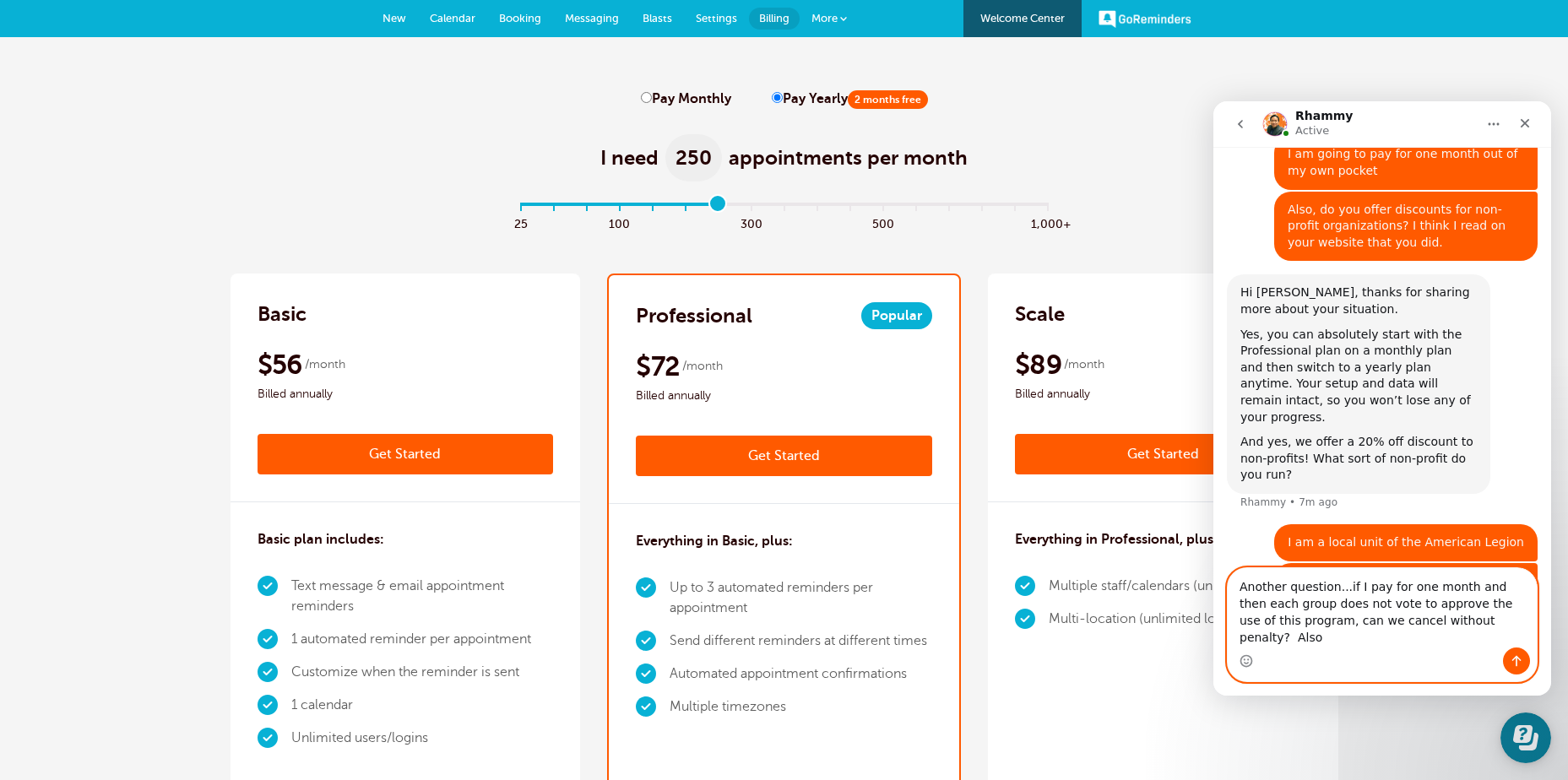
click at [1337, 600] on textarea "Another question...if I pay for one month and then each group does not vote to …" at bounding box center [1381, 608] width 309 height 79
click at [1488, 634] on textarea "Another question... if I pay for one month and then each group does not vote to…" at bounding box center [1381, 608] width 309 height 79
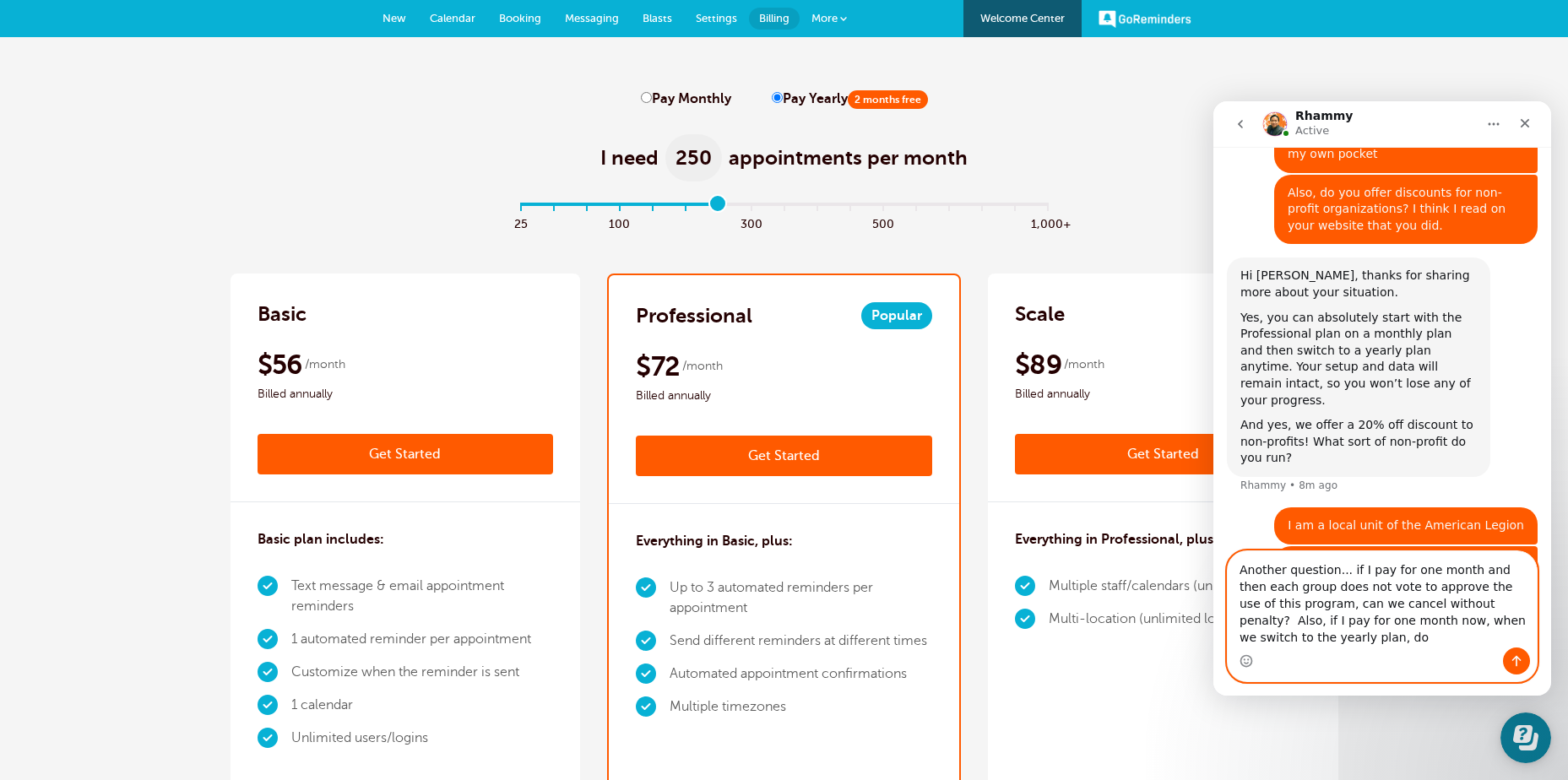
scroll to position [736, 0]
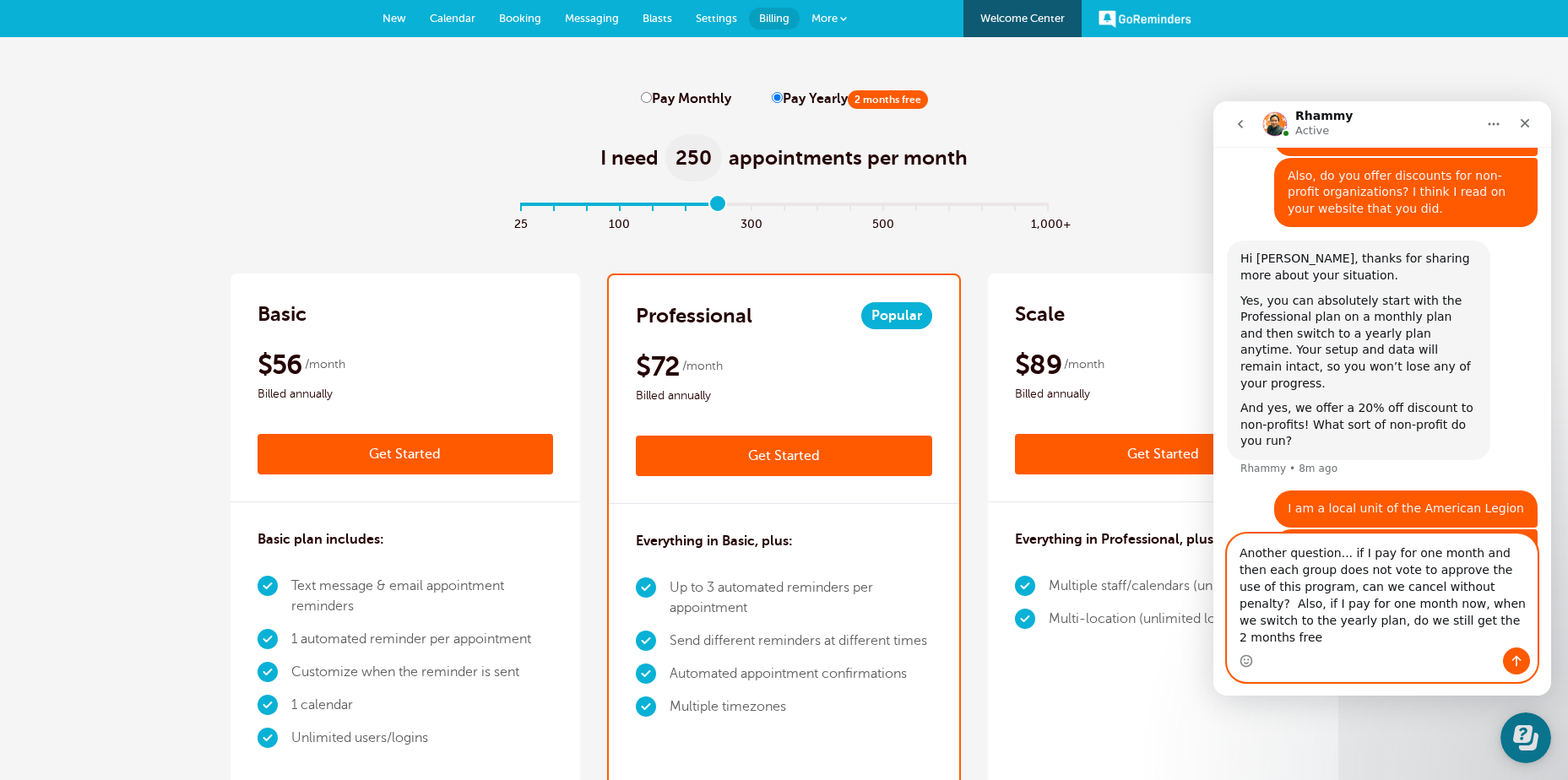
type textarea "Another question... if I pay for one month and then each group does not vote to…"
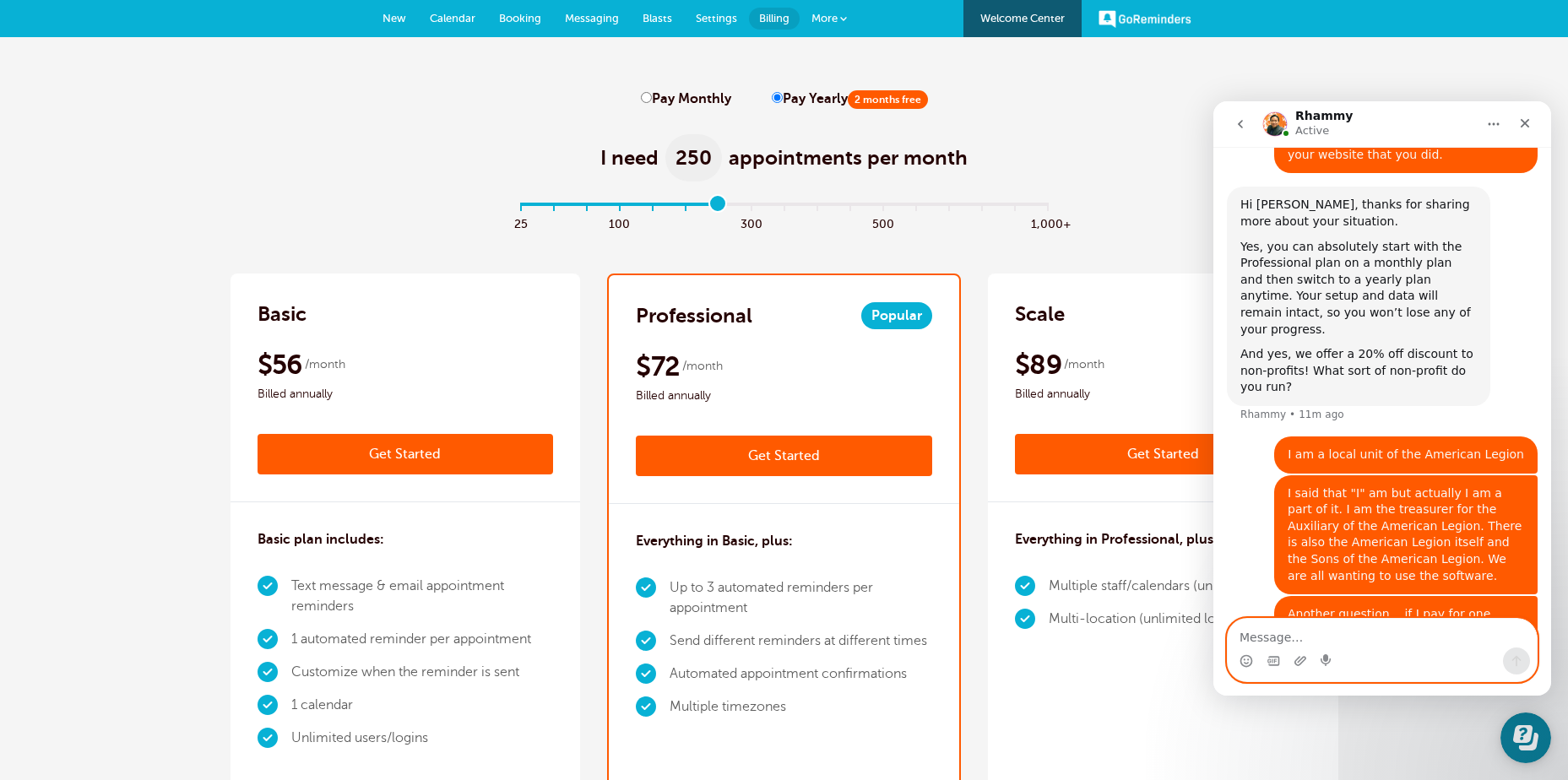
scroll to position [855, 0]
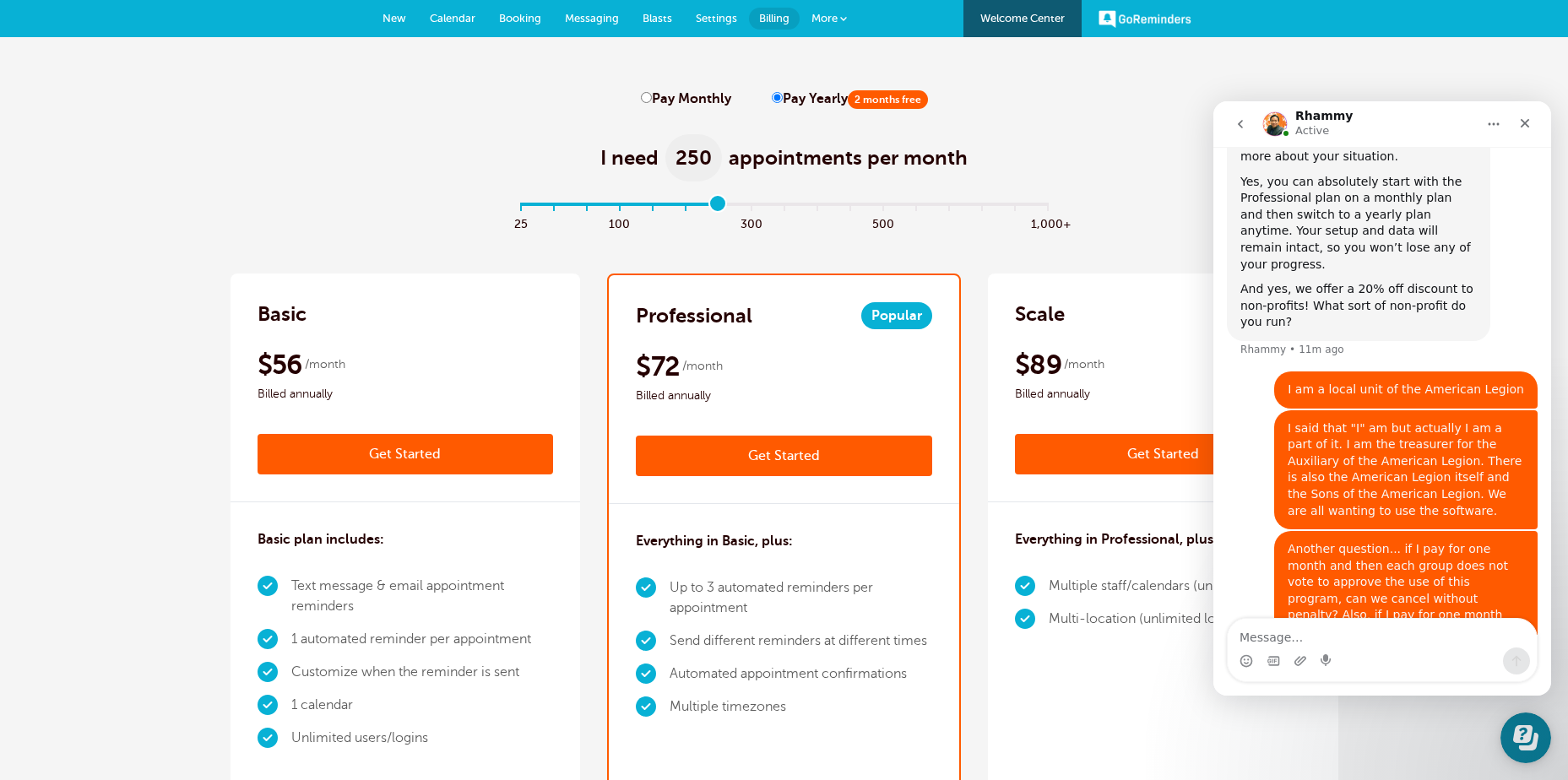
click at [646, 92] on input "Pay Monthly" at bounding box center [646, 97] width 11 height 11
radio input "true"
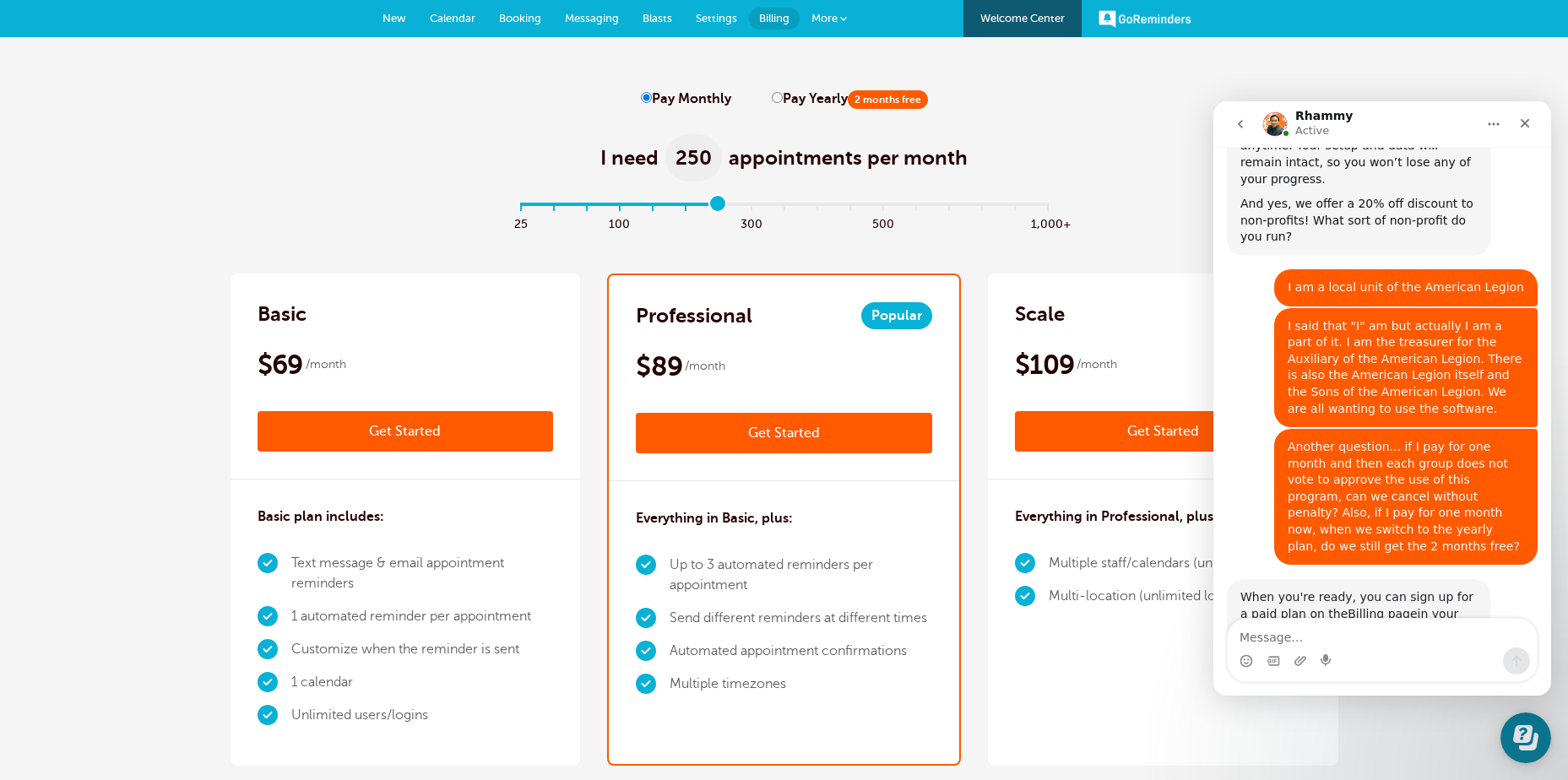
scroll to position [1072, 0]
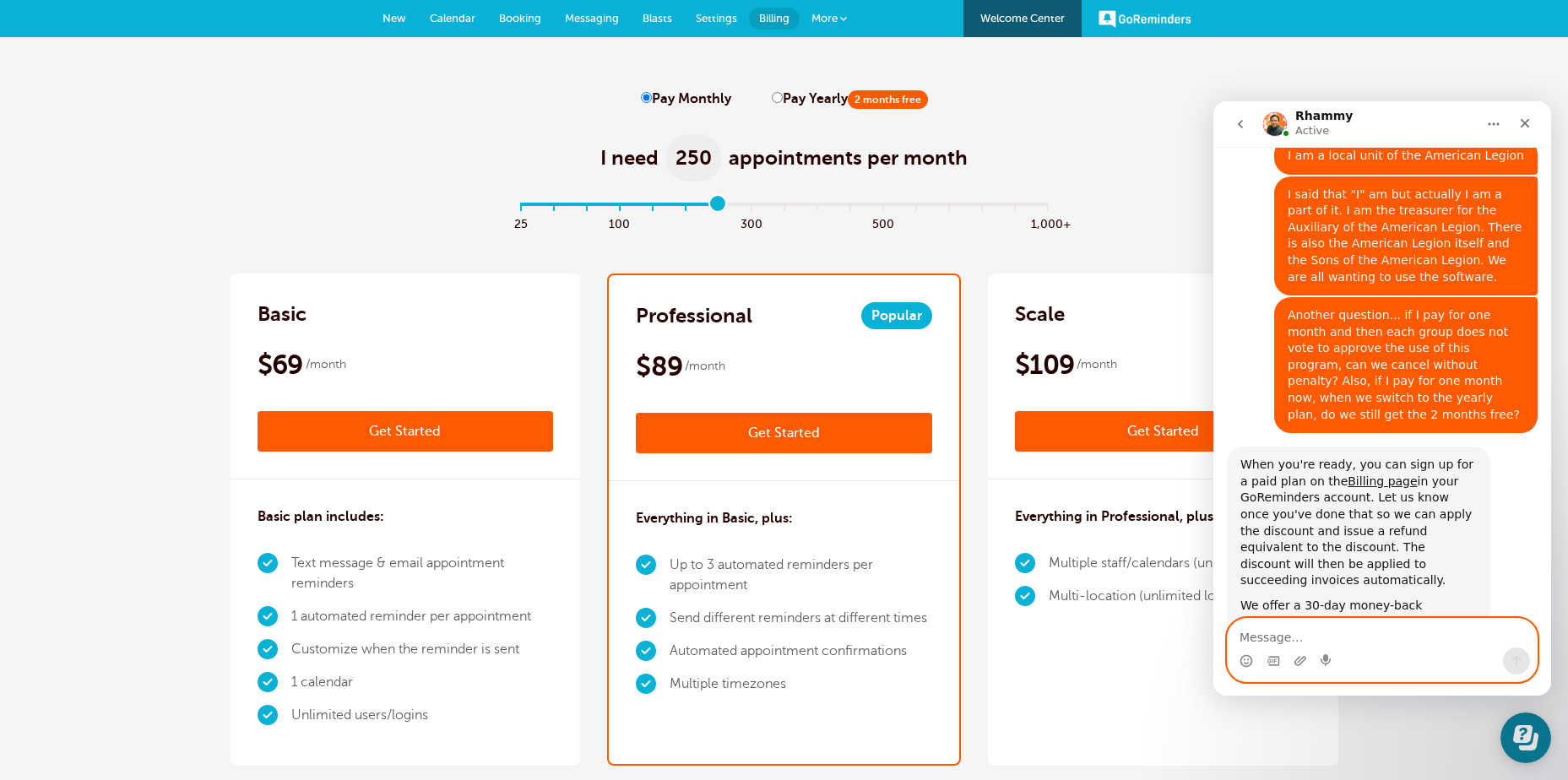
click at [1244, 641] on textarea "Message…" at bounding box center [1381, 633] width 309 height 28
type textarea "Ok. Thank you for all your help."
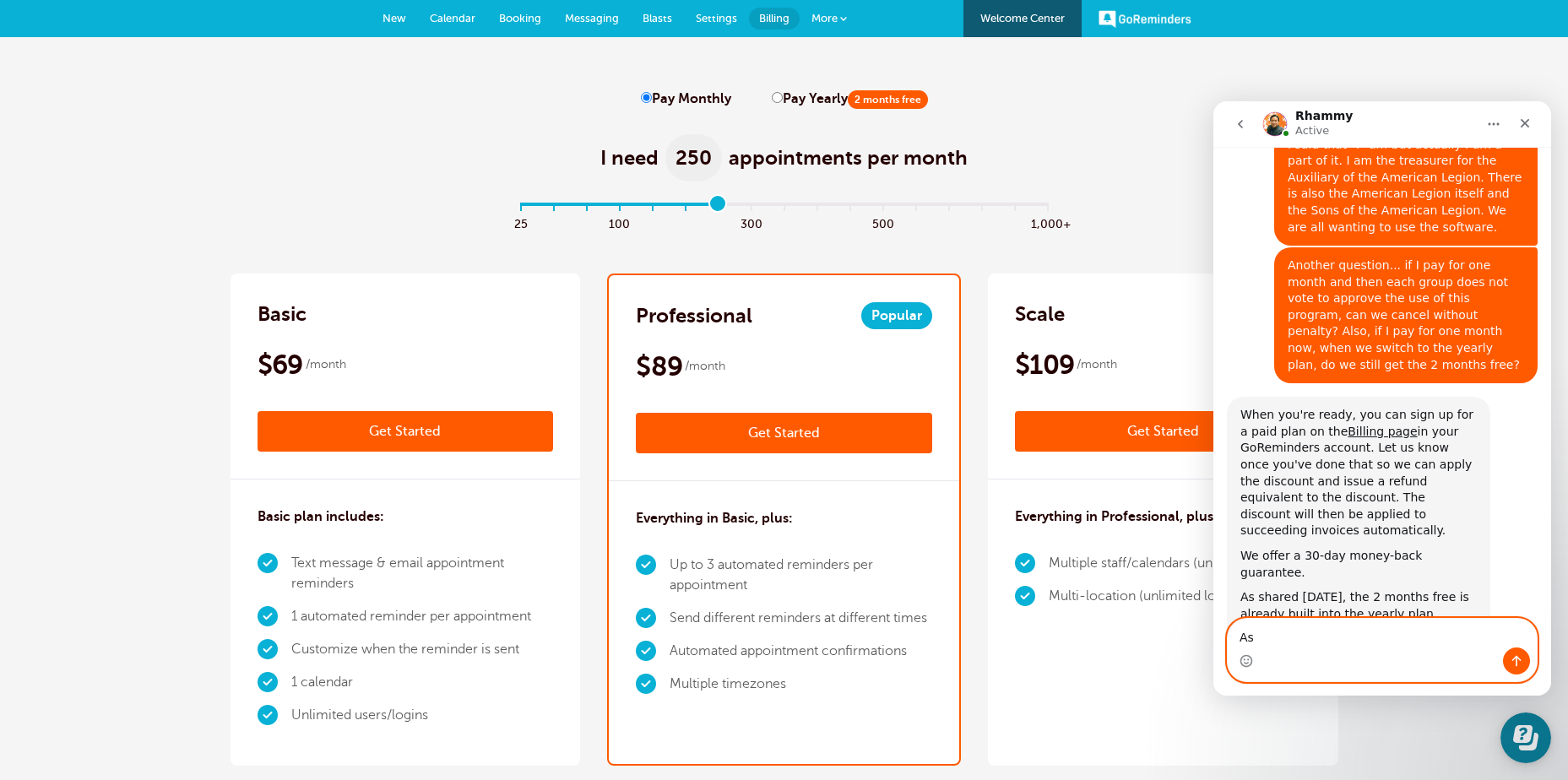
type textarea "A"
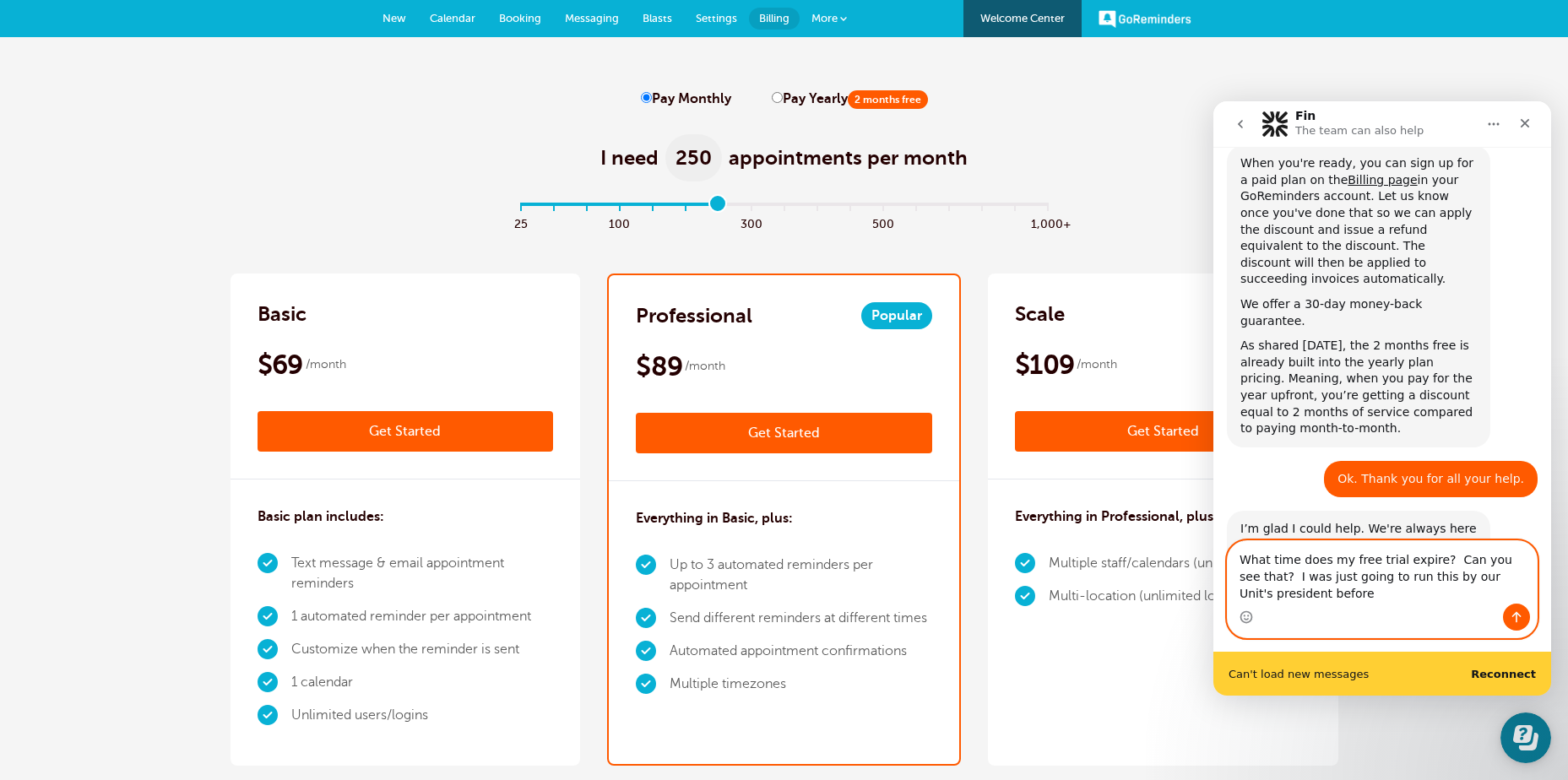
scroll to position [1434, 0]
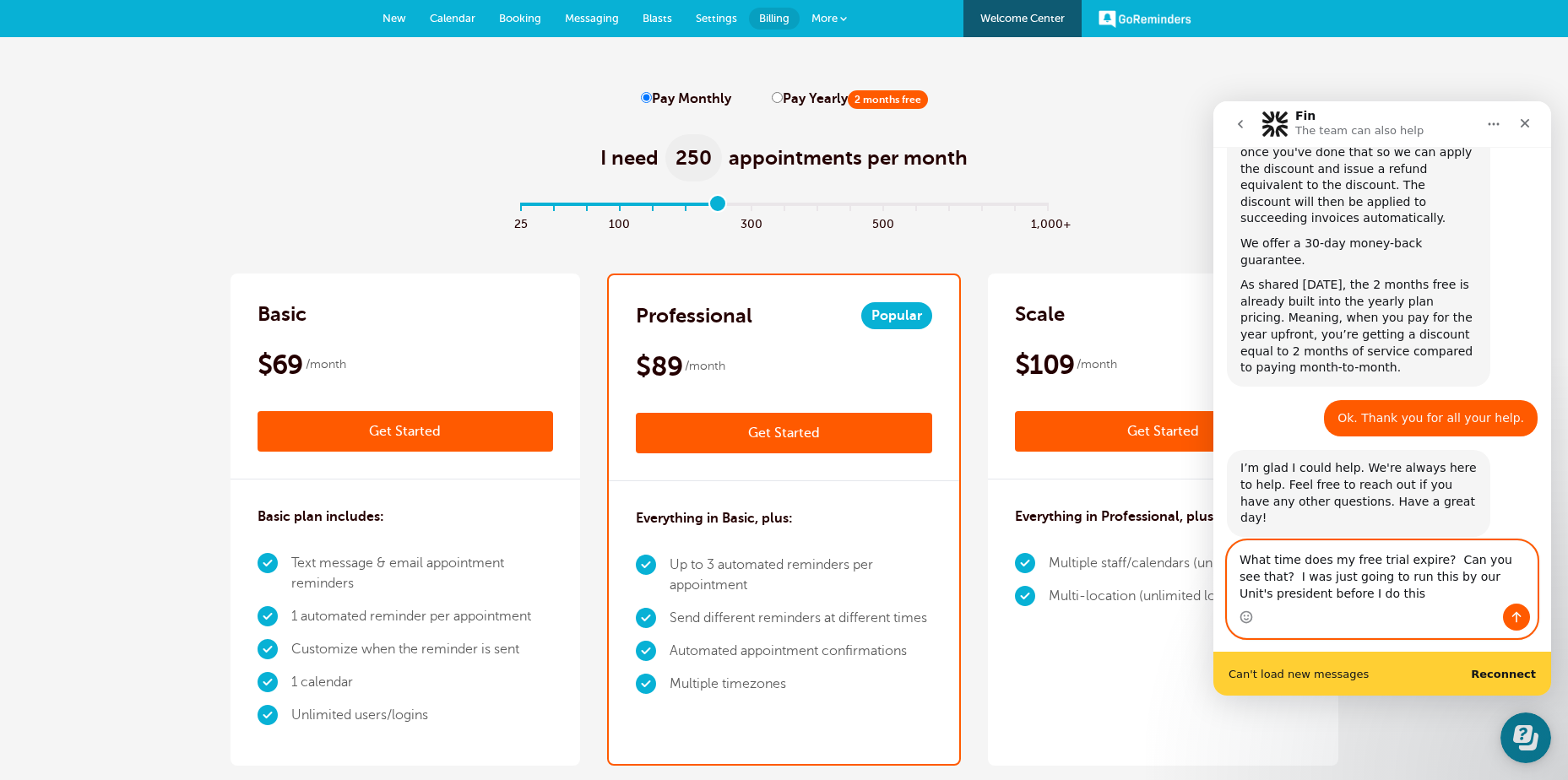
type textarea "What time does my free trial expire? Can you see that? I was just going to run …"
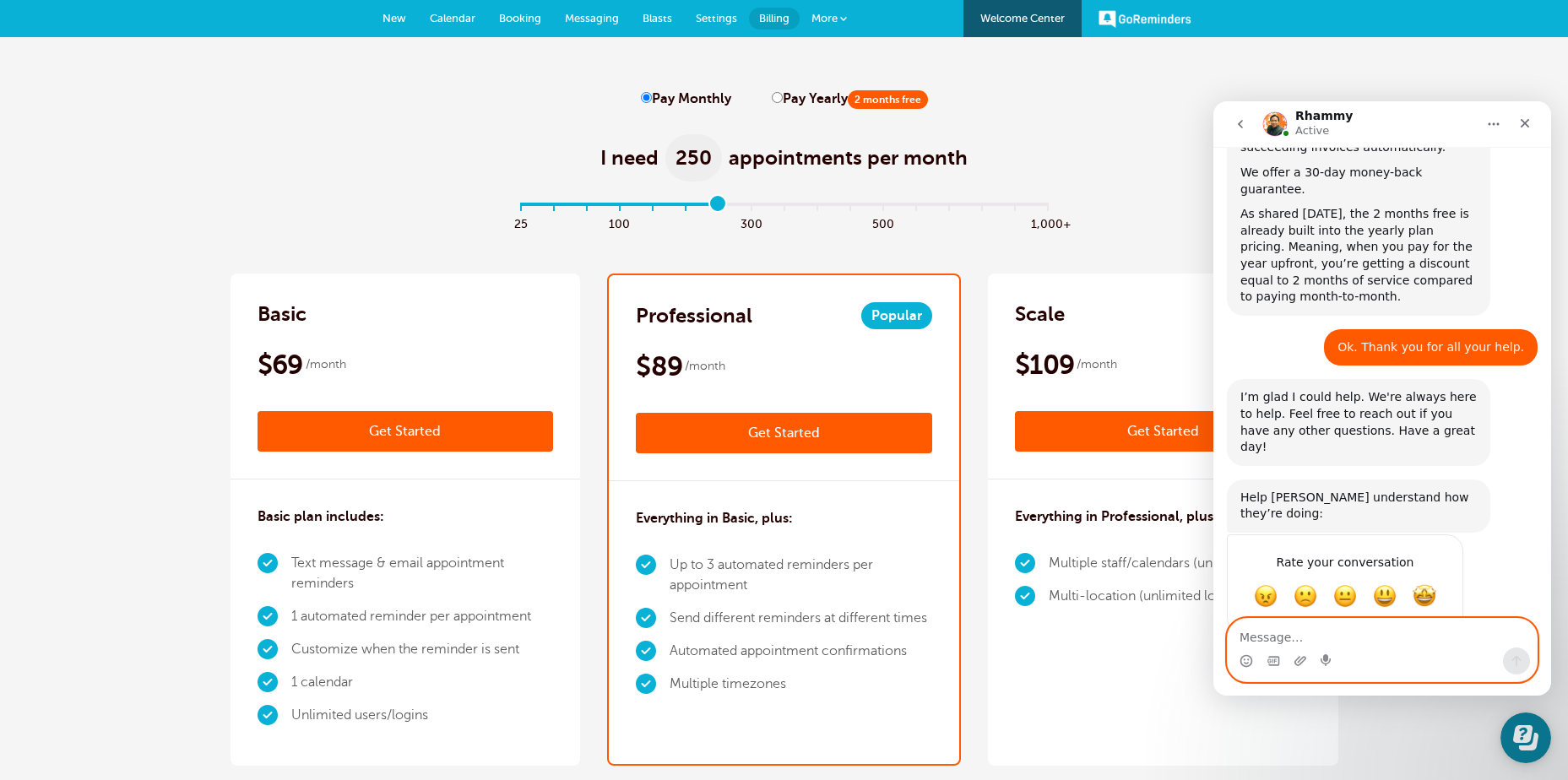
scroll to position [1590, 0]
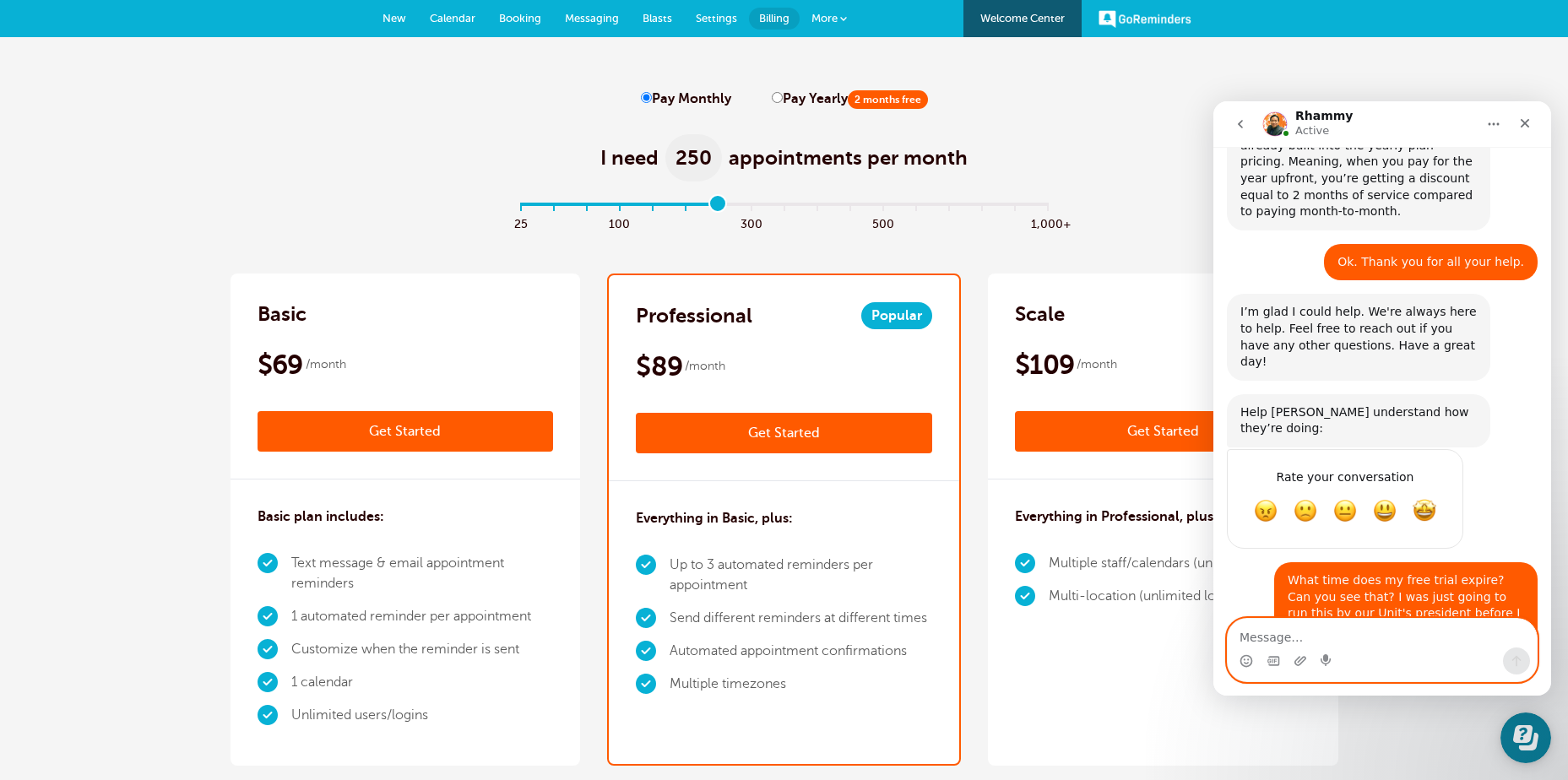
click at [1254, 638] on textarea "Message…" at bounding box center [1381, 633] width 309 height 28
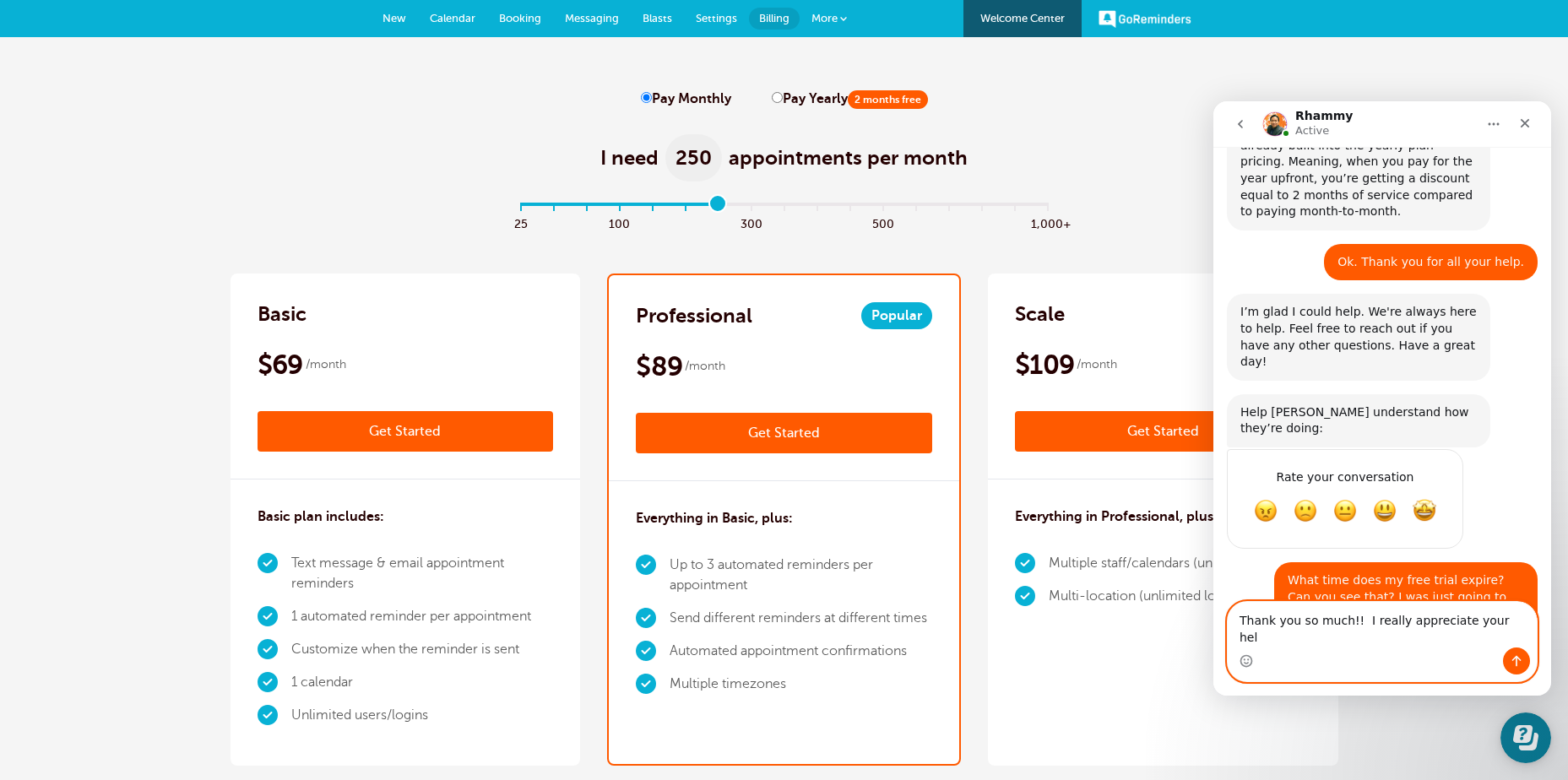
type textarea "Thank you so much!! I really appreciate your help"
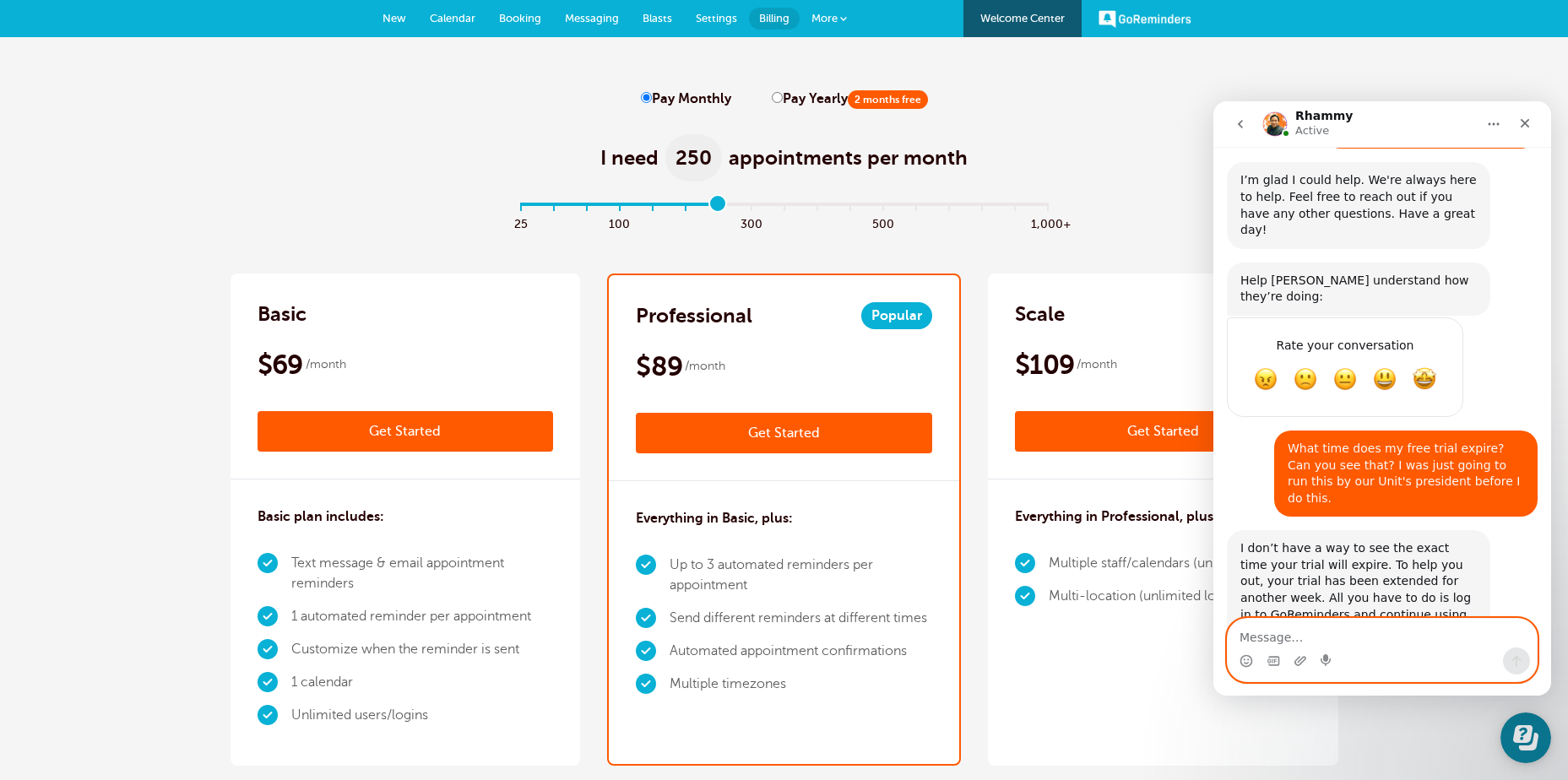
scroll to position [1741, 0]
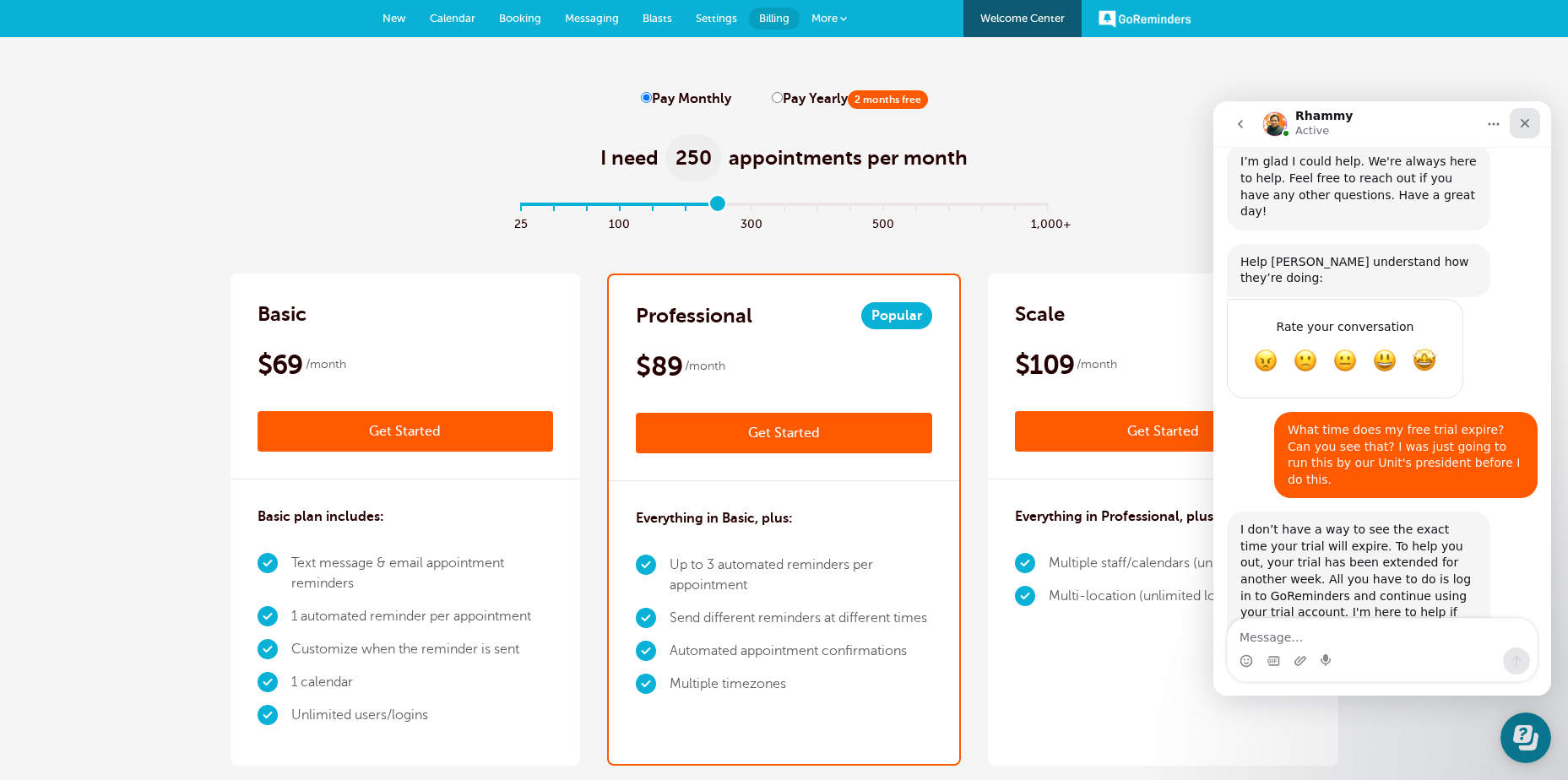
click at [1526, 122] on icon "Close" at bounding box center [1525, 123] width 9 height 9
